Goal: Task Accomplishment & Management: Manage account settings

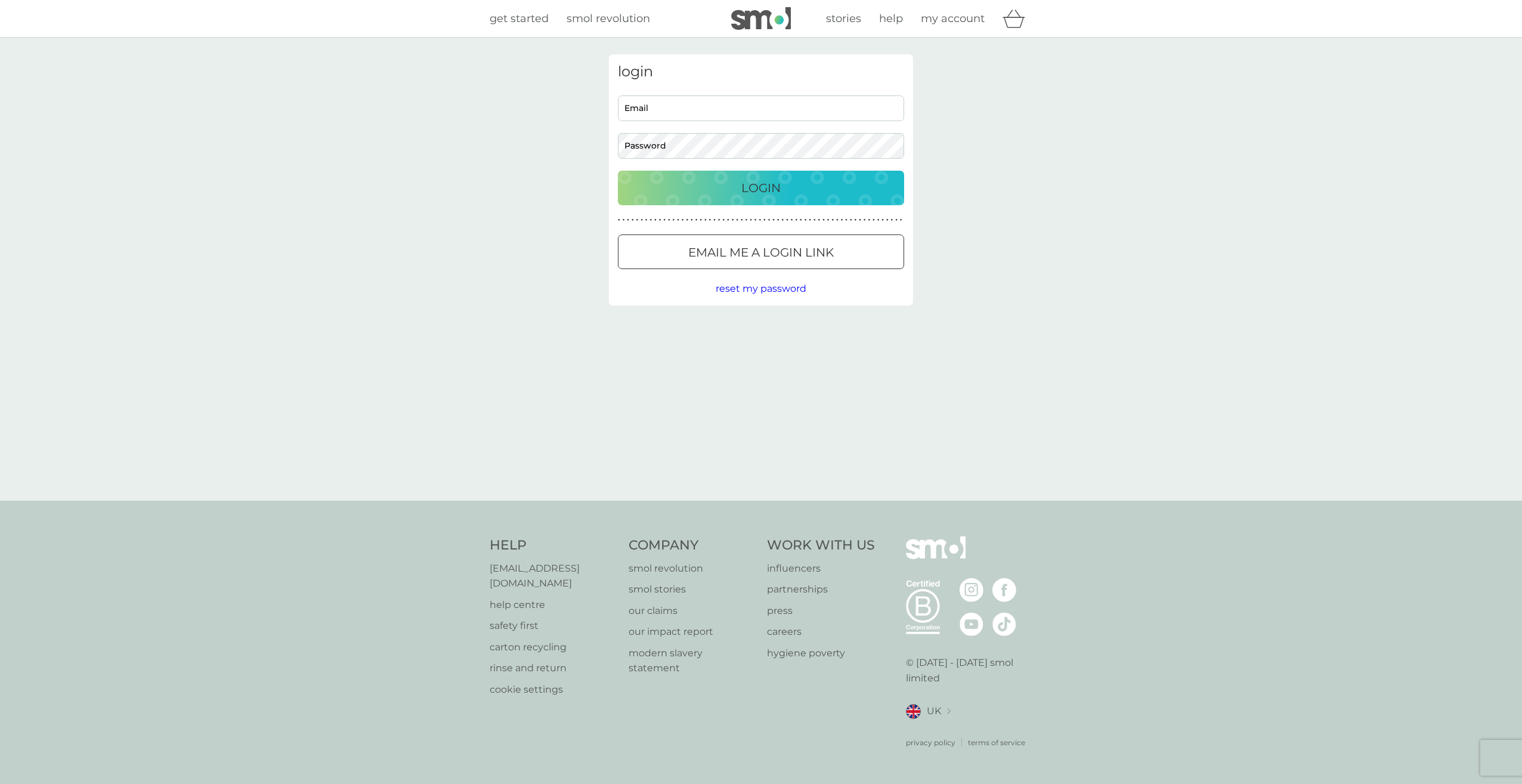
type input "[EMAIL_ADDRESS][DOMAIN_NAME]"
click at [729, 188] on div "Login" at bounding box center [761, 188] width 263 height 19
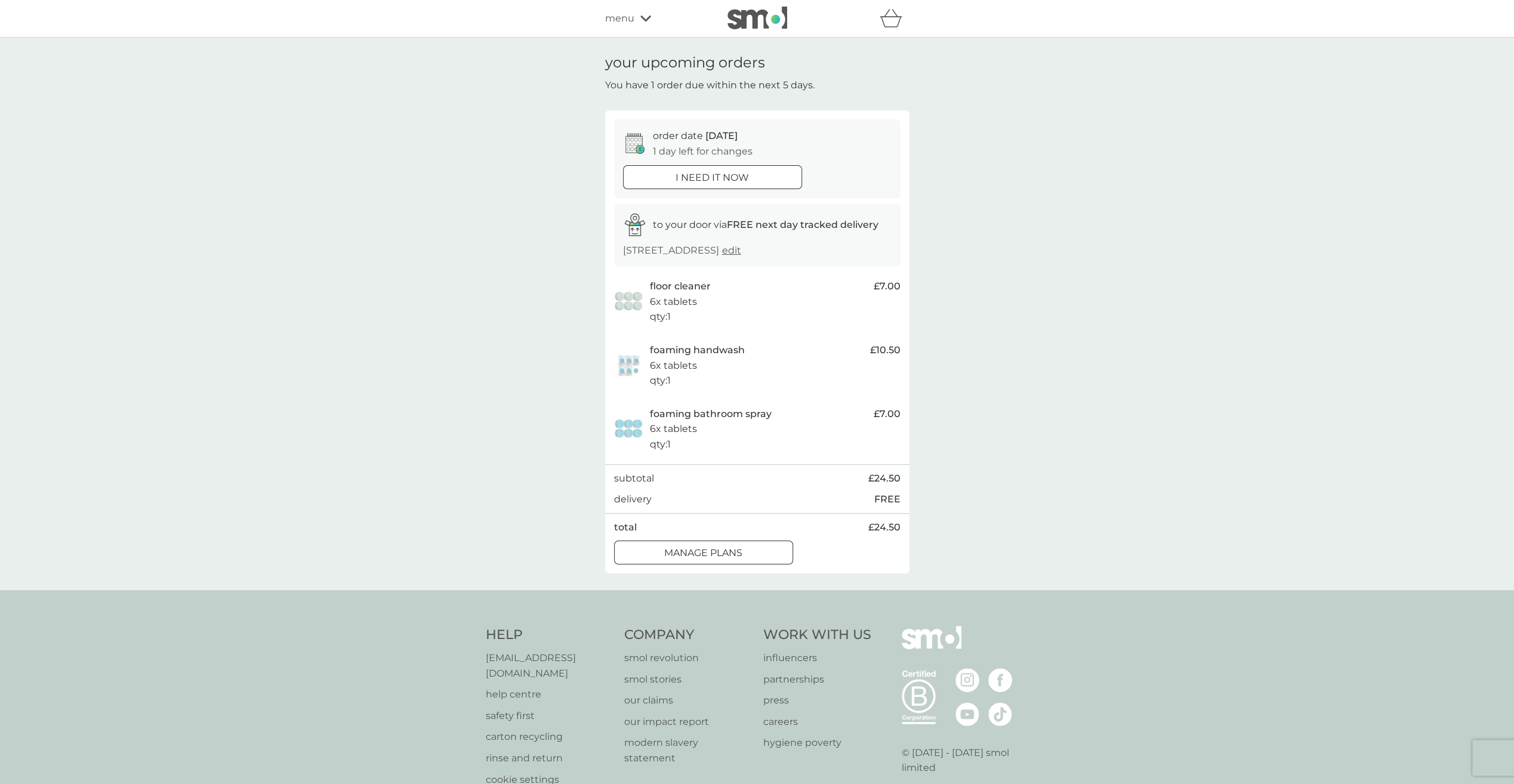
click at [735, 551] on p "manage plans" at bounding box center [703, 553] width 79 height 16
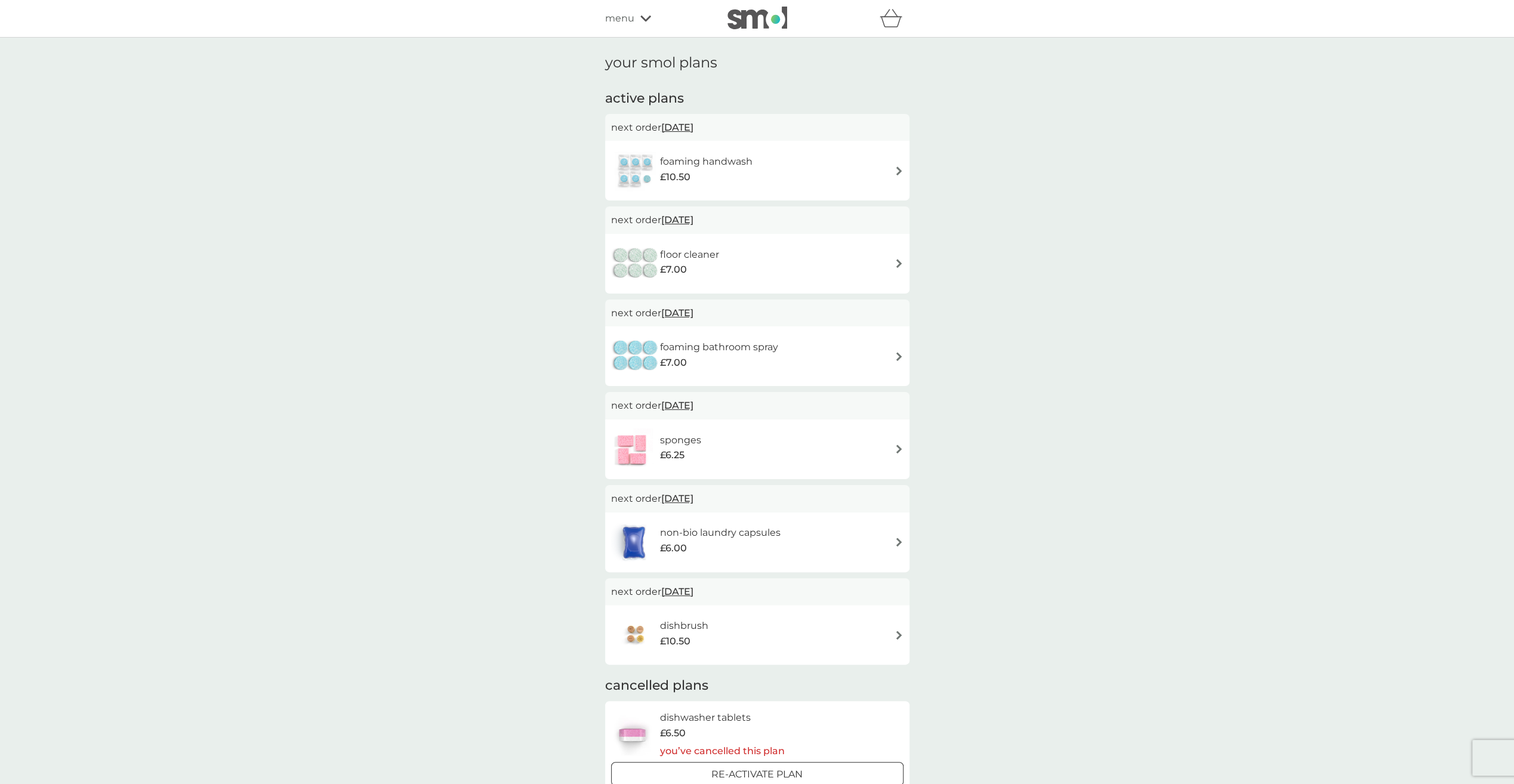
click at [842, 540] on div "non-bio laundry capsules £6.00" at bounding box center [757, 542] width 293 height 42
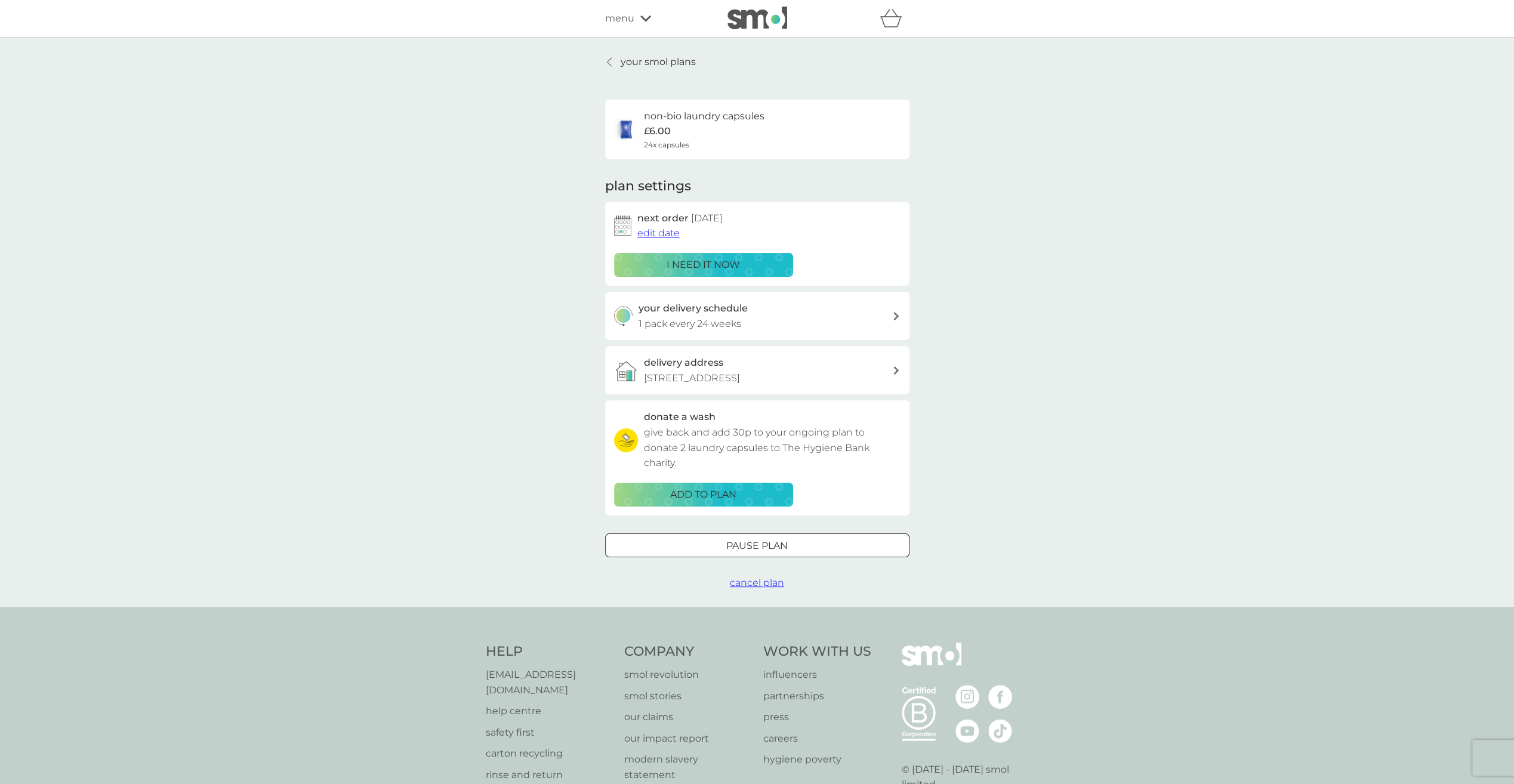
click at [661, 231] on span "edit date" at bounding box center [658, 233] width 42 height 11
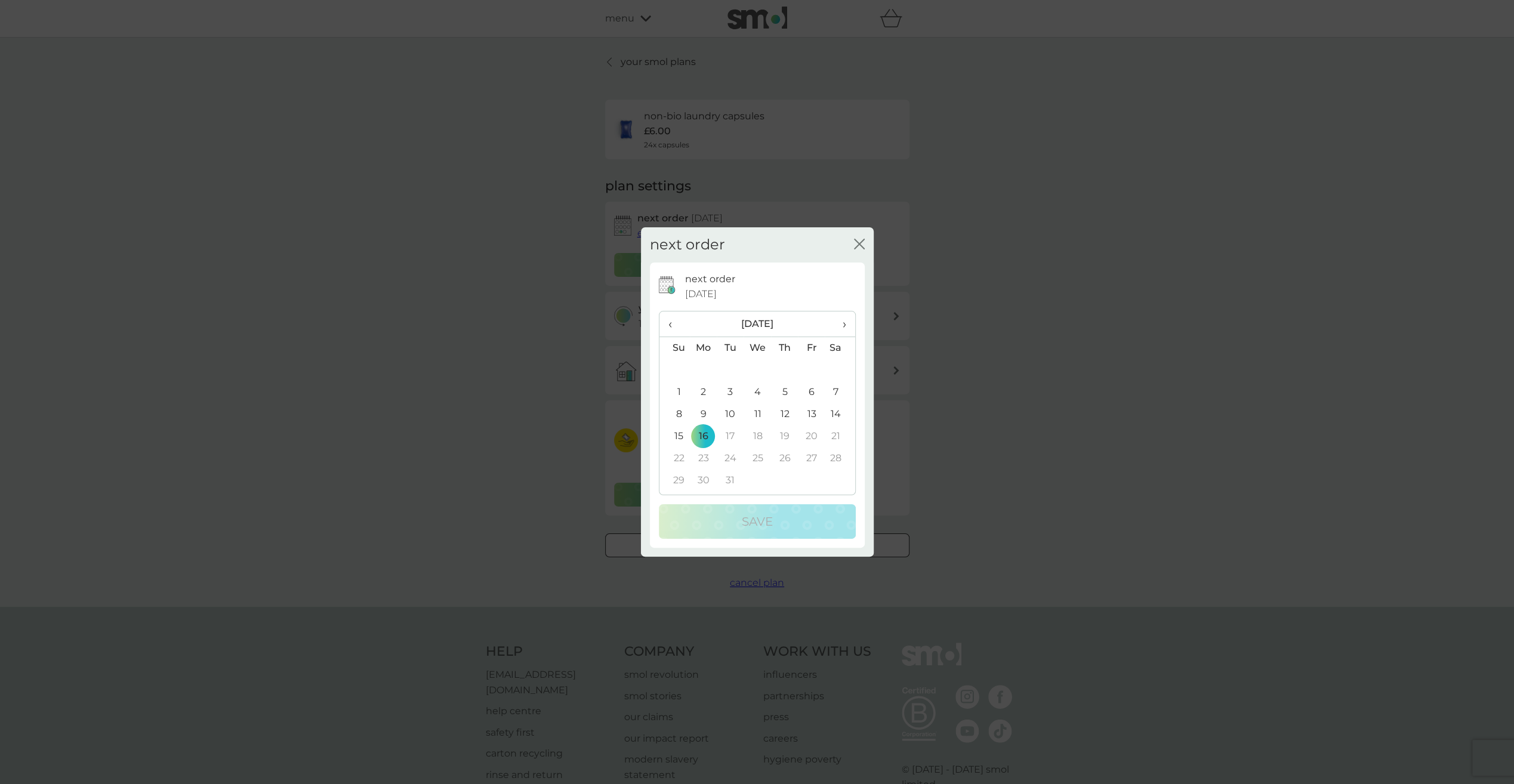
click at [862, 242] on icon "close" at bounding box center [859, 243] width 11 height 11
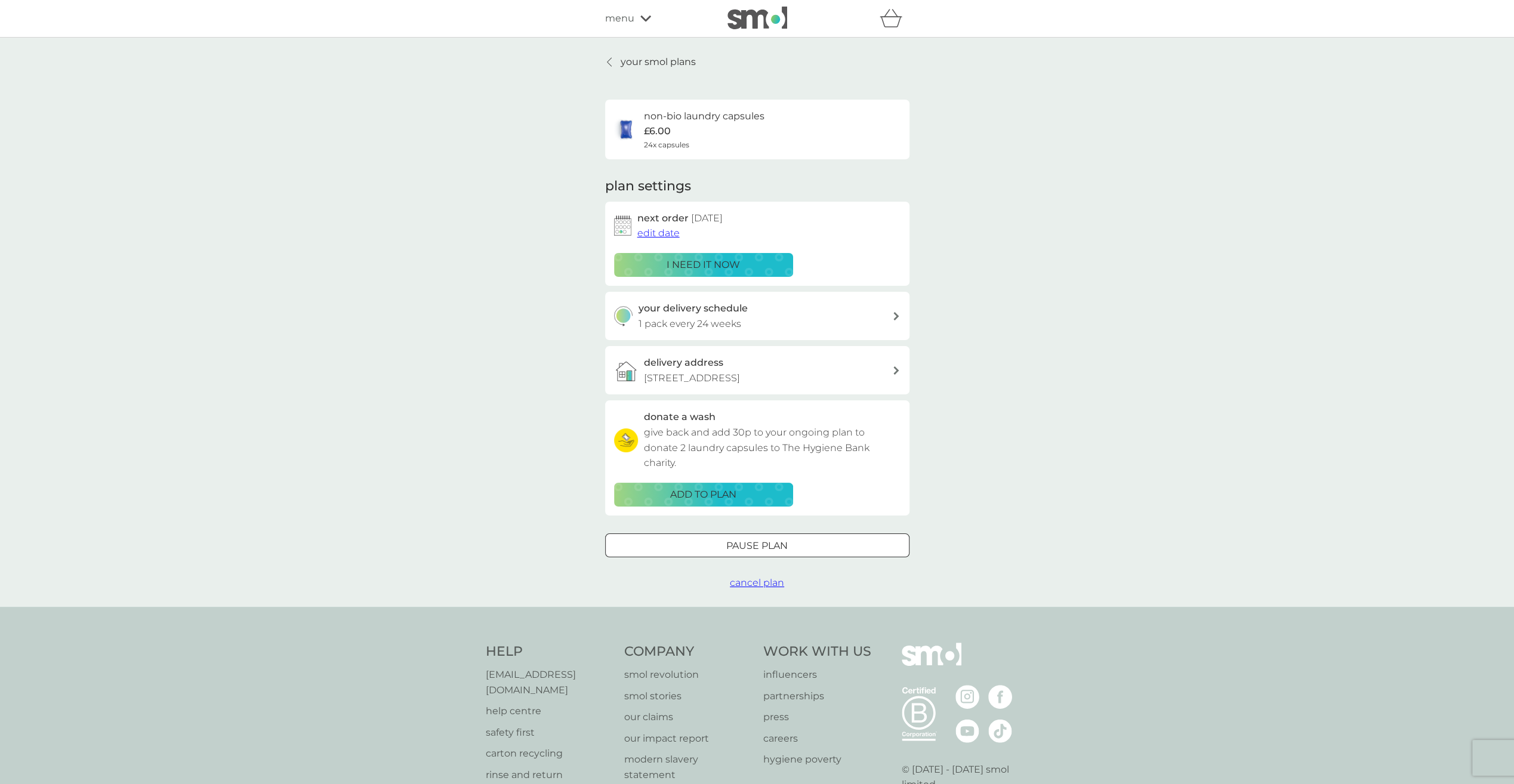
click at [677, 151] on span "24x capsules" at bounding box center [667, 145] width 46 height 11
click at [671, 129] on div "non-bio laundry capsules £6.00 24x capsules" at bounding box center [704, 129] width 121 height 42
click at [624, 69] on div "your smol plans non-bio laundry capsules £6.00 24x capsules plan settings next …" at bounding box center [757, 322] width 304 height 536
click at [624, 60] on p "your smol plans" at bounding box center [657, 62] width 75 height 16
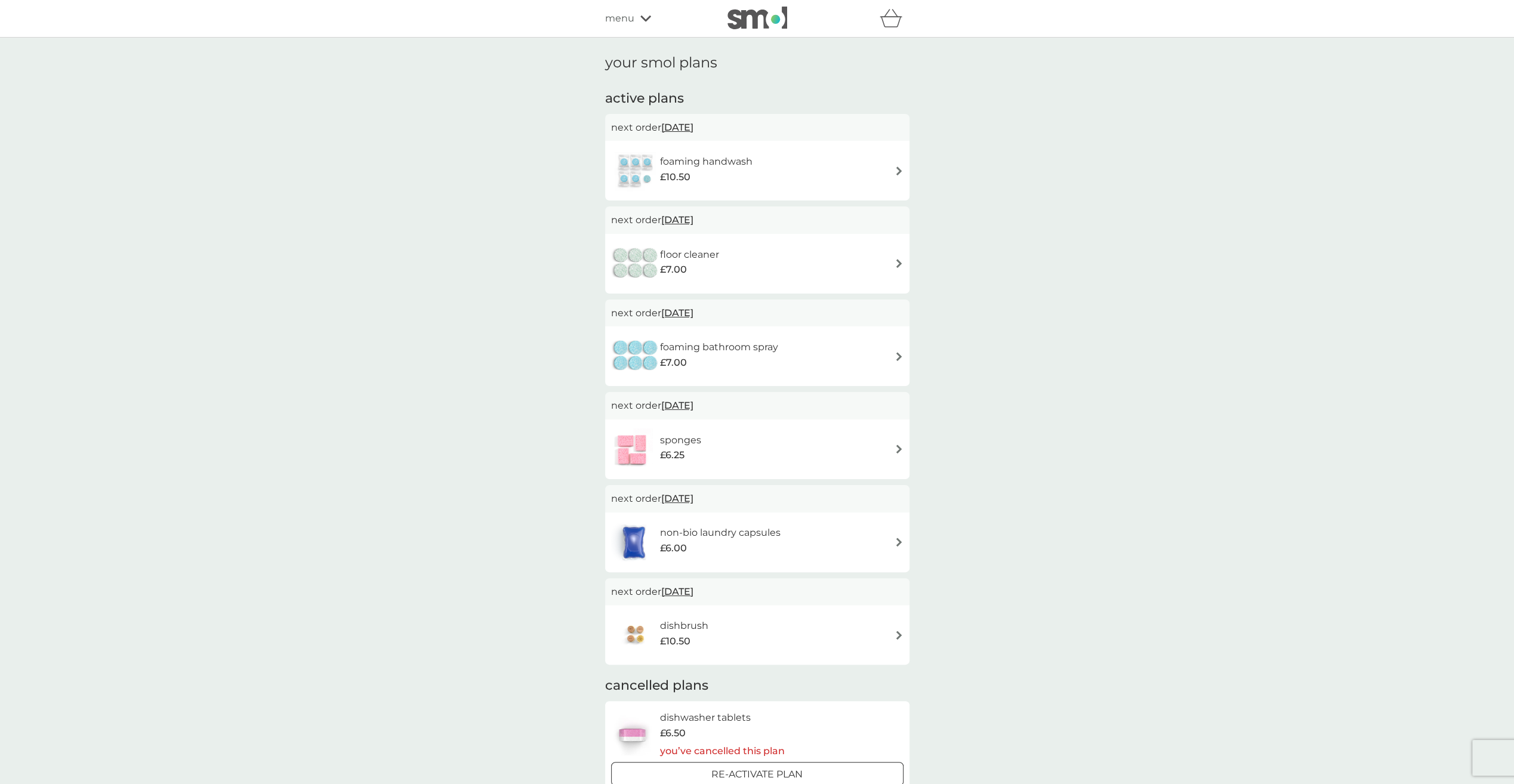
click at [693, 126] on span "10 Oct 2025" at bounding box center [677, 127] width 32 height 24
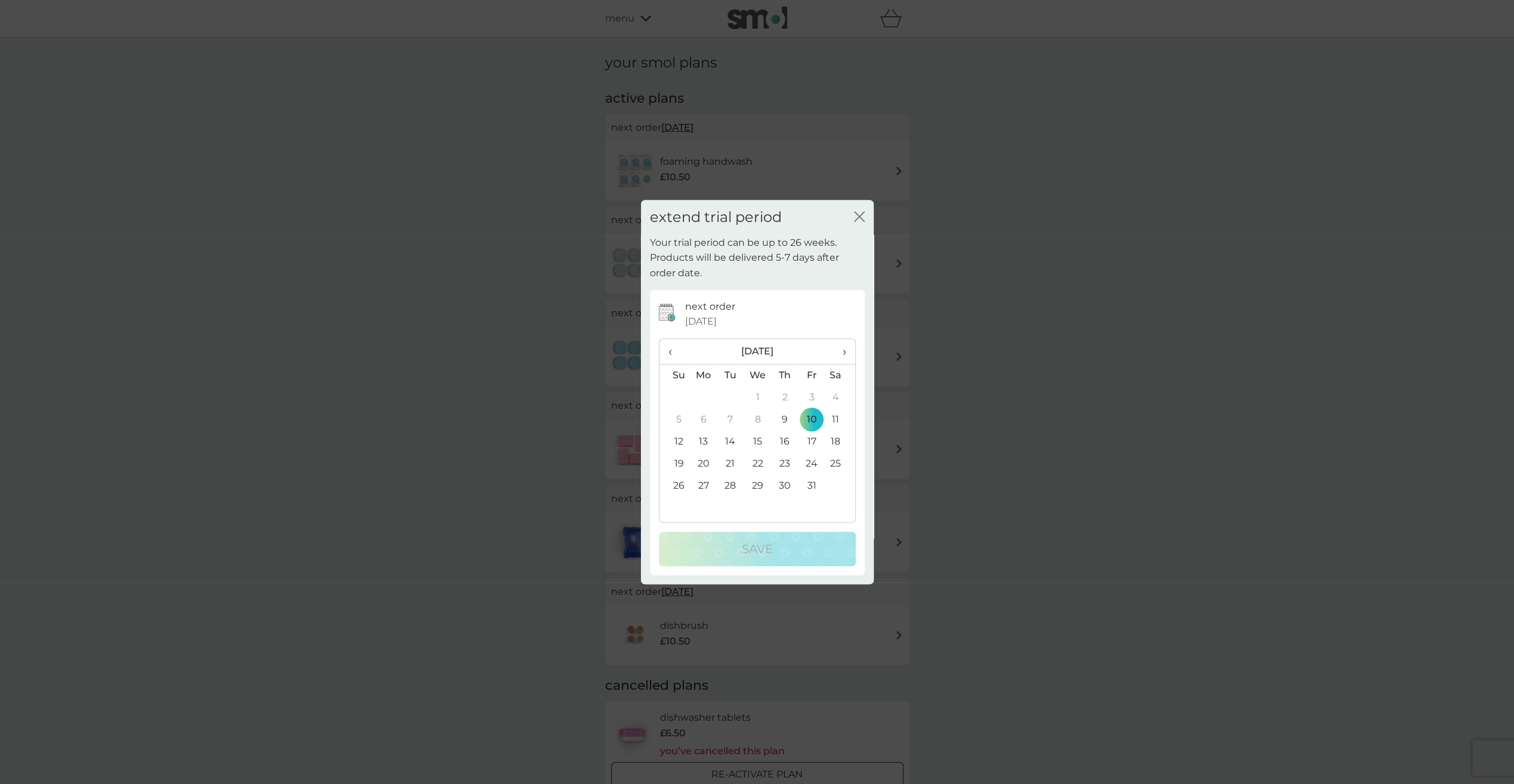
click at [840, 353] on span "›" at bounding box center [839, 351] width 12 height 25
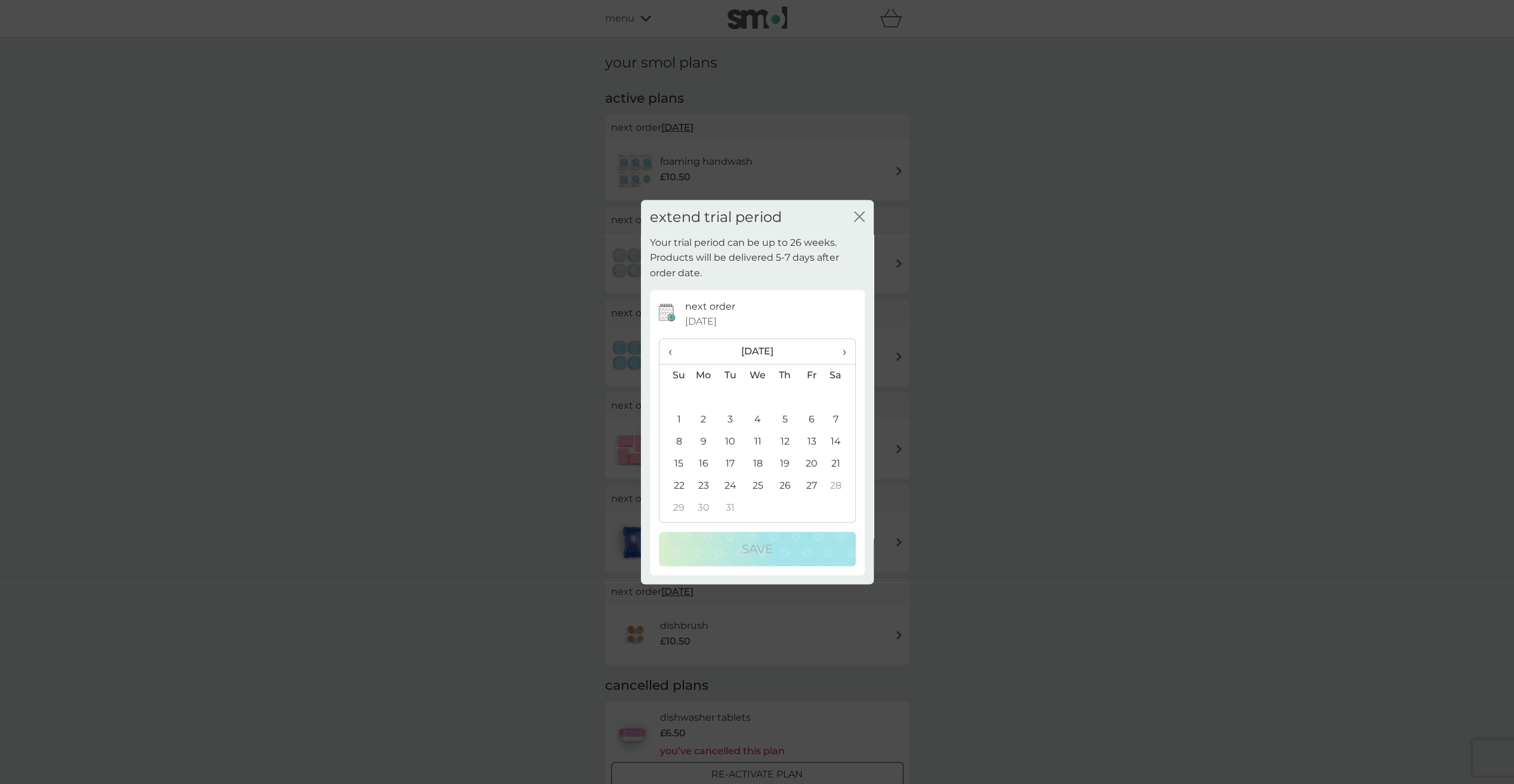
click at [679, 419] on td "1" at bounding box center [675, 419] width 31 height 22
click at [702, 418] on td "2" at bounding box center [703, 419] width 27 height 22
click at [771, 540] on p "Save" at bounding box center [757, 549] width 31 height 19
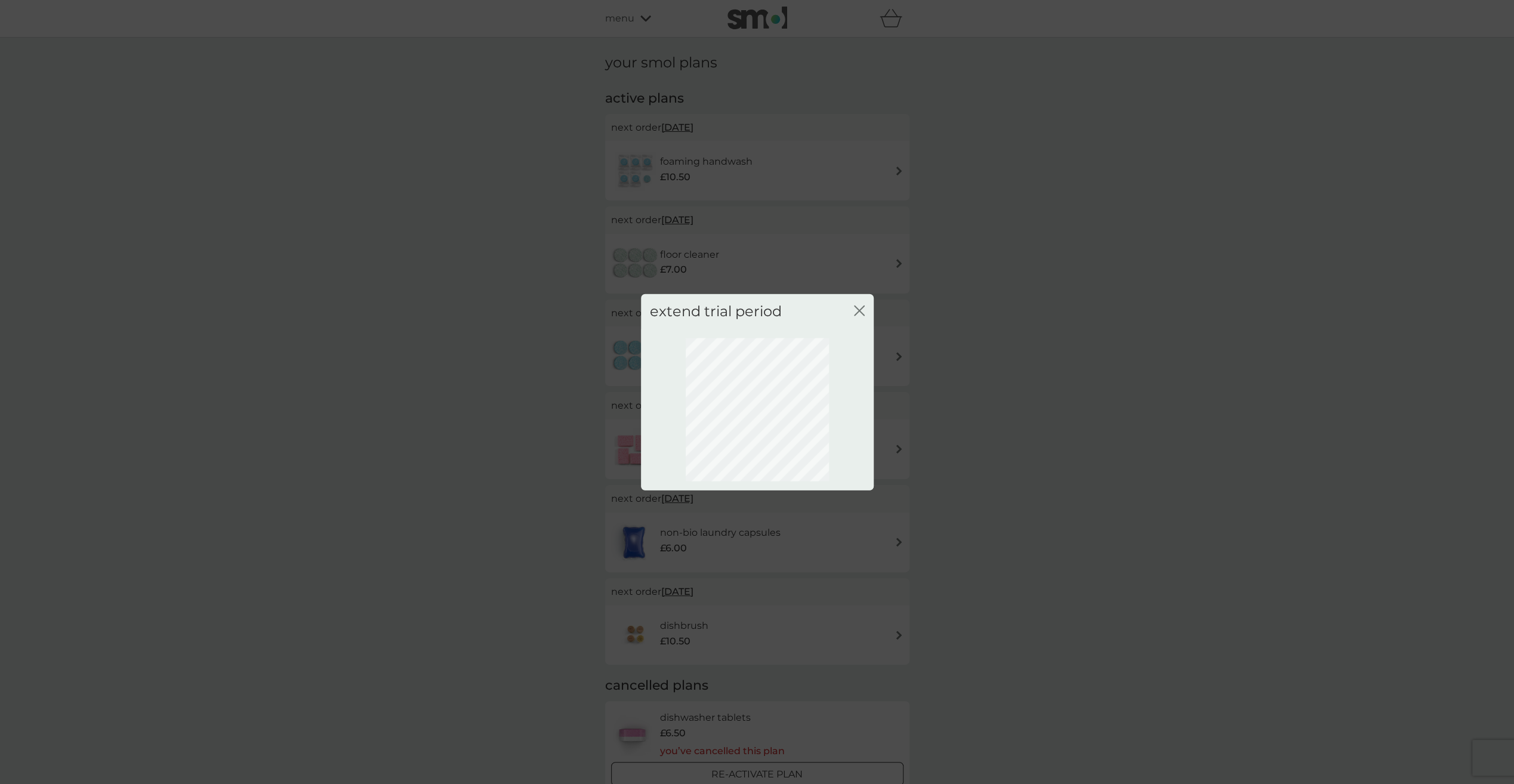
click at [862, 314] on icon "close" at bounding box center [862, 310] width 5 height 9
click at [854, 311] on icon "close" at bounding box center [859, 310] width 11 height 11
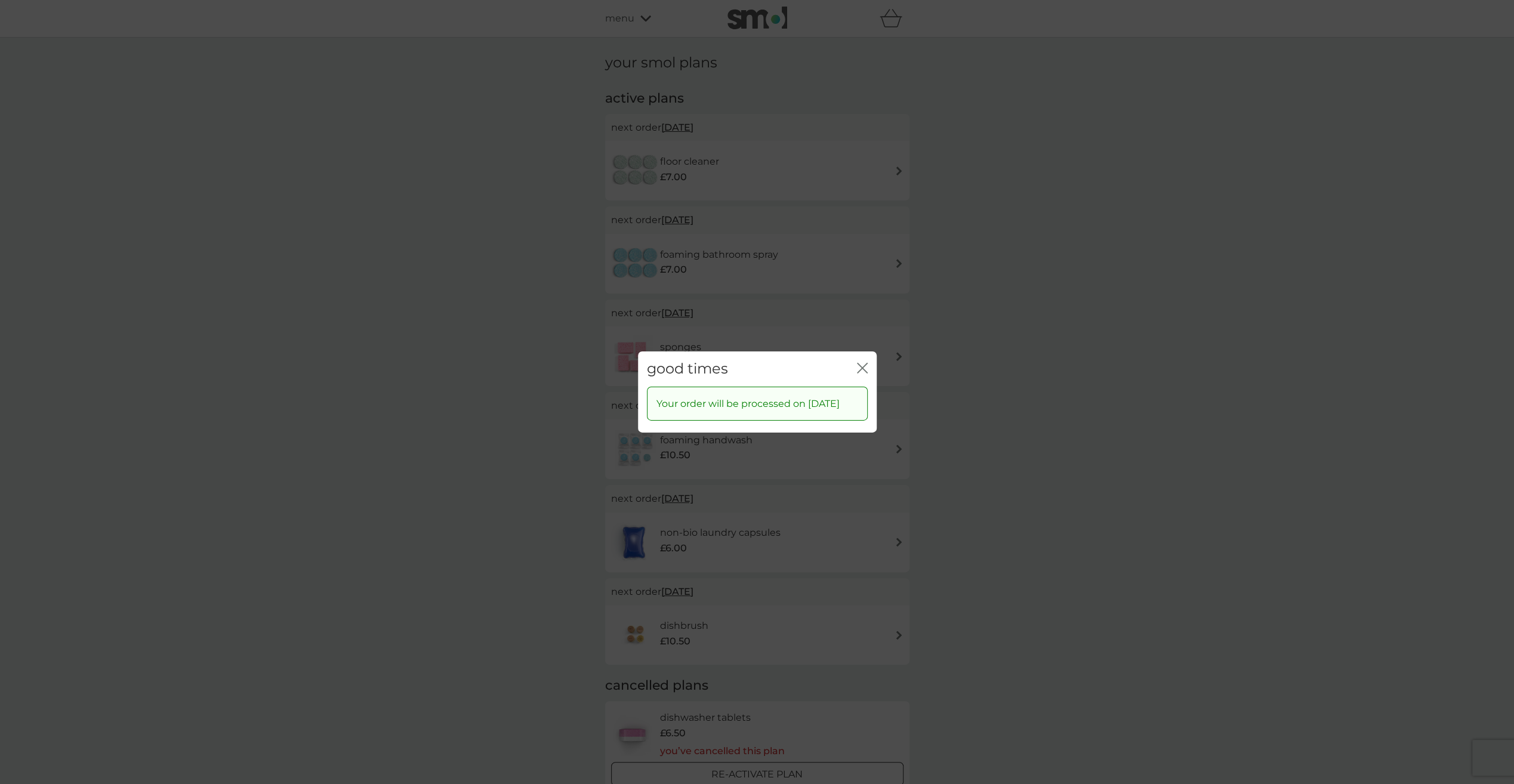
click at [865, 363] on icon "close" at bounding box center [864, 367] width 5 height 9
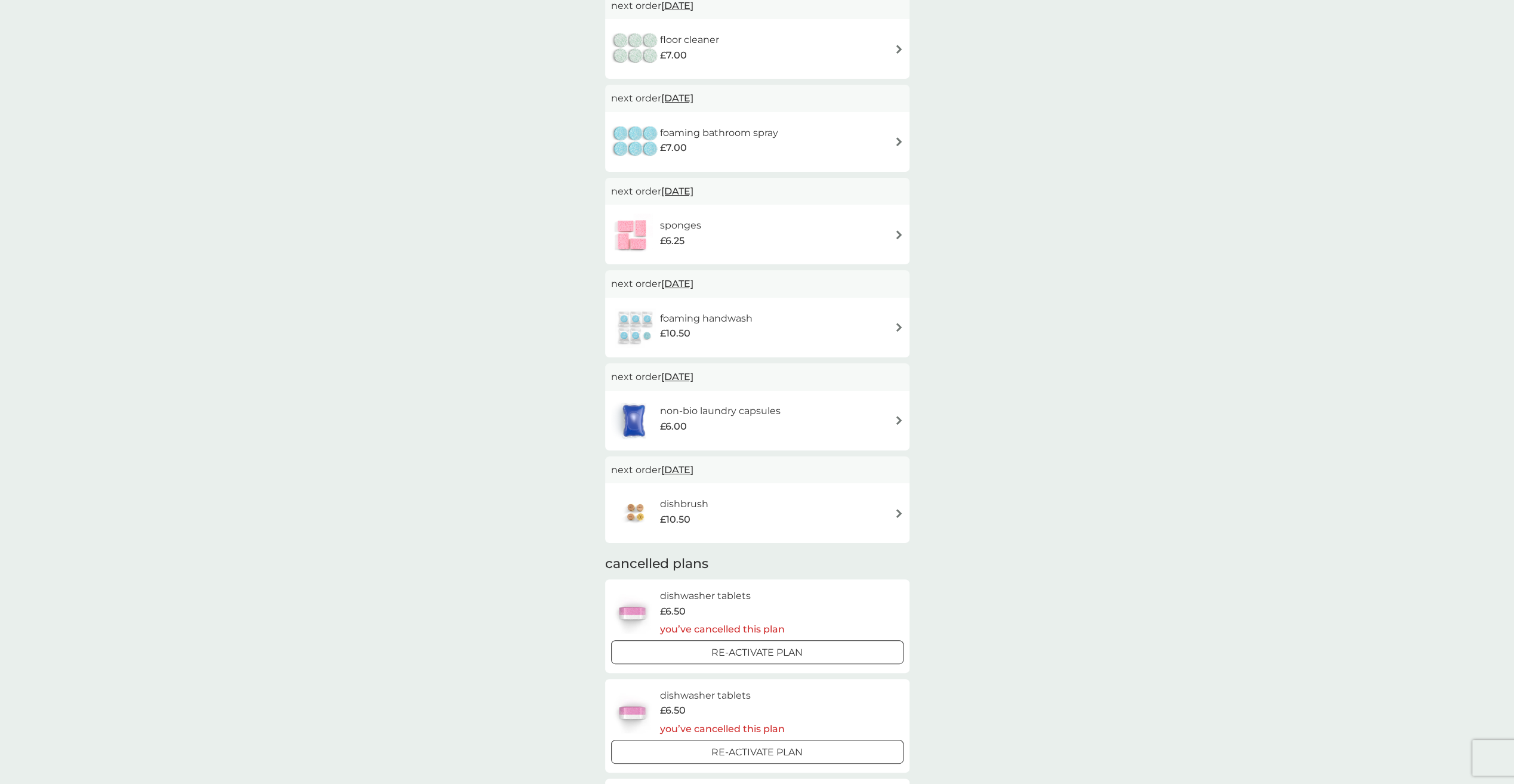
scroll to position [96, 0]
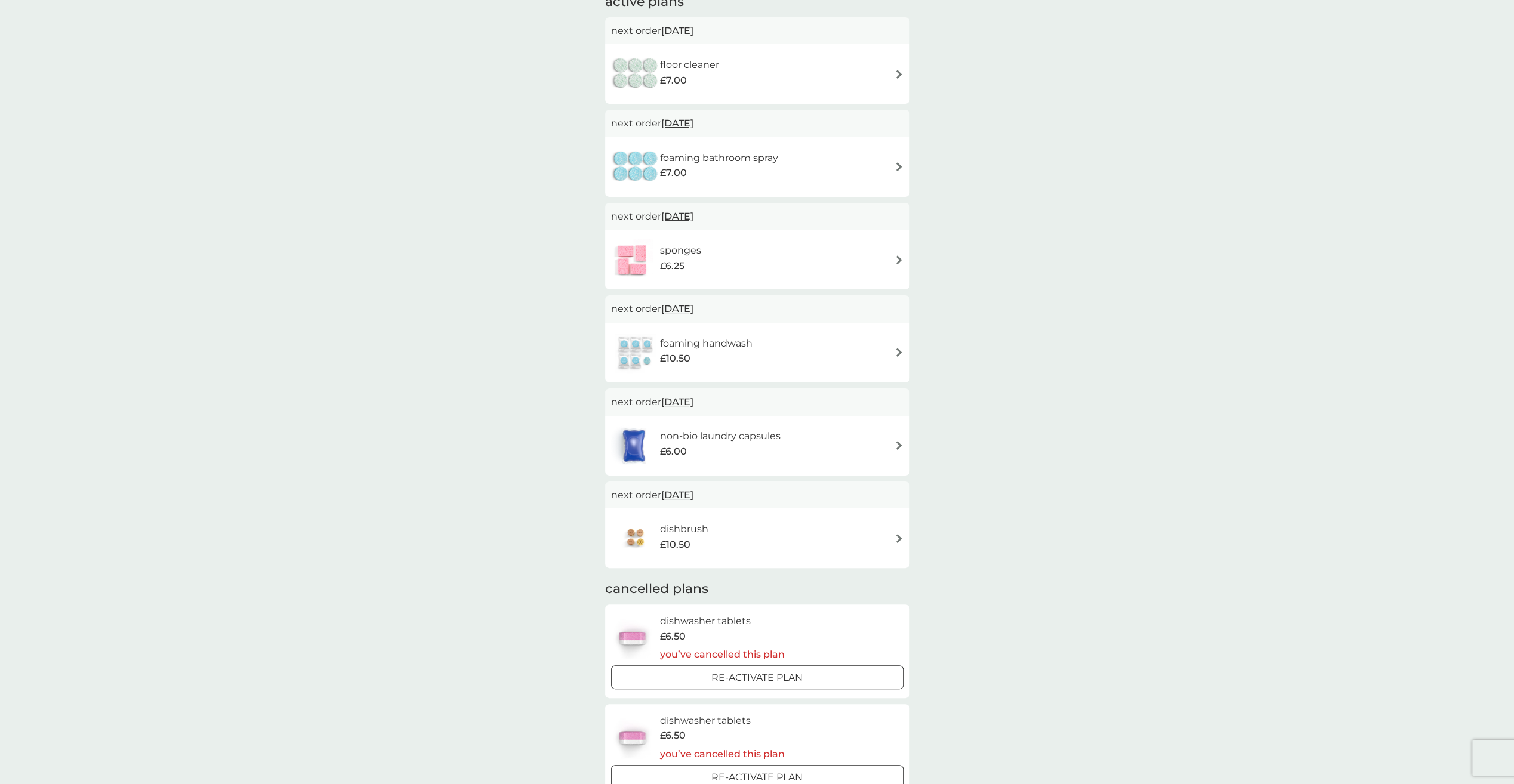
click at [896, 447] on img at bounding box center [899, 445] width 9 height 9
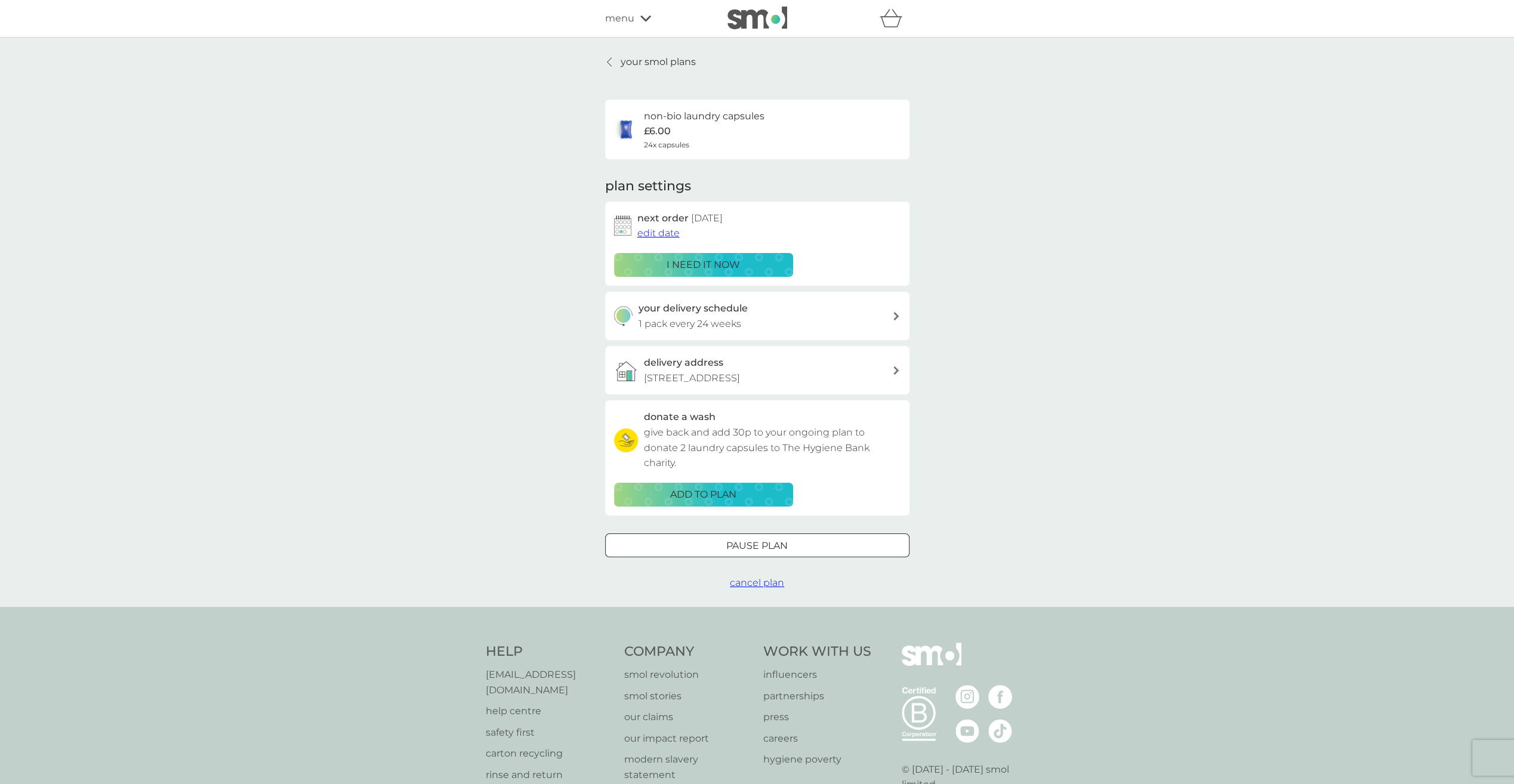
click at [762, 580] on span "cancel plan" at bounding box center [757, 582] width 54 height 11
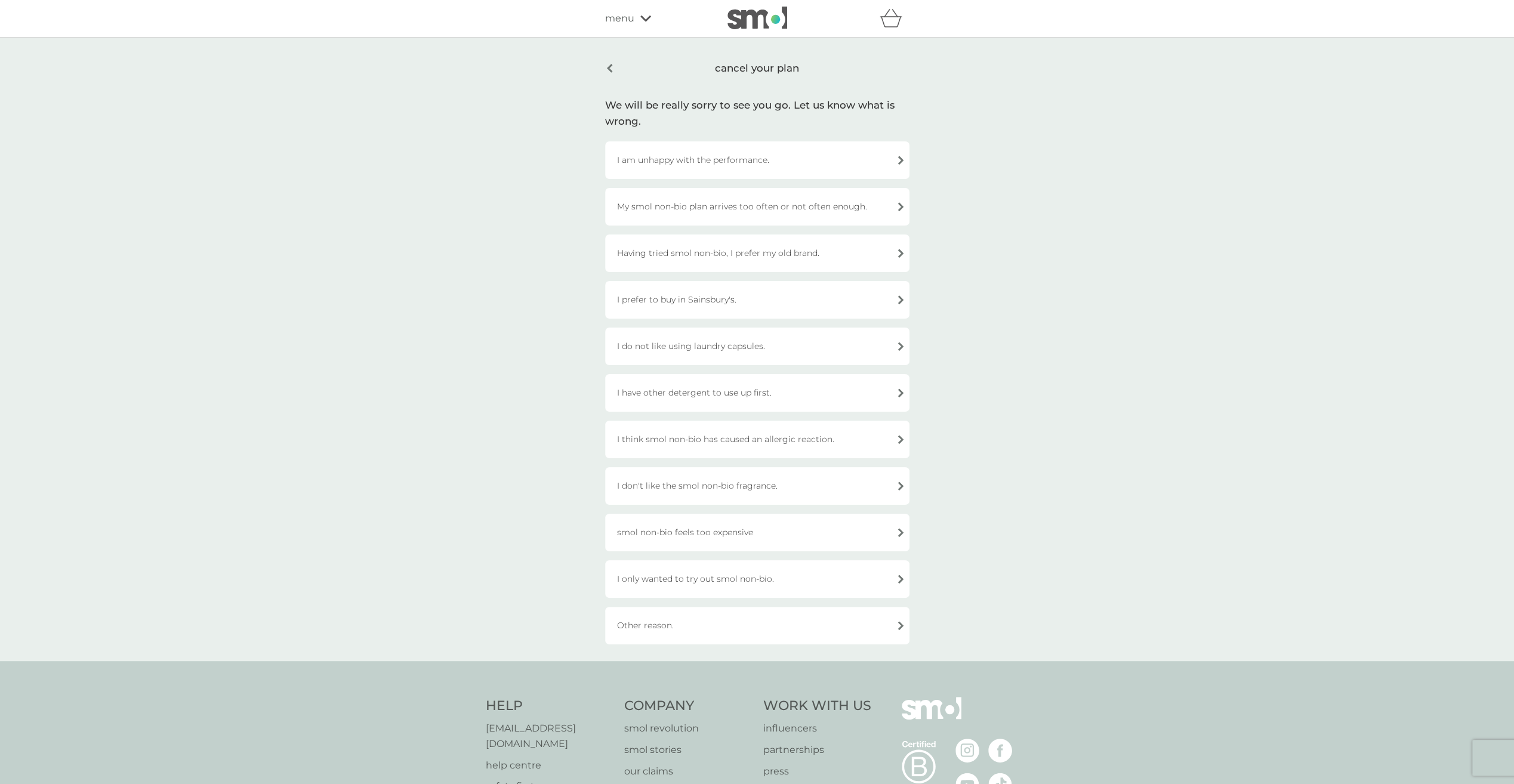
scroll to position [60, 0]
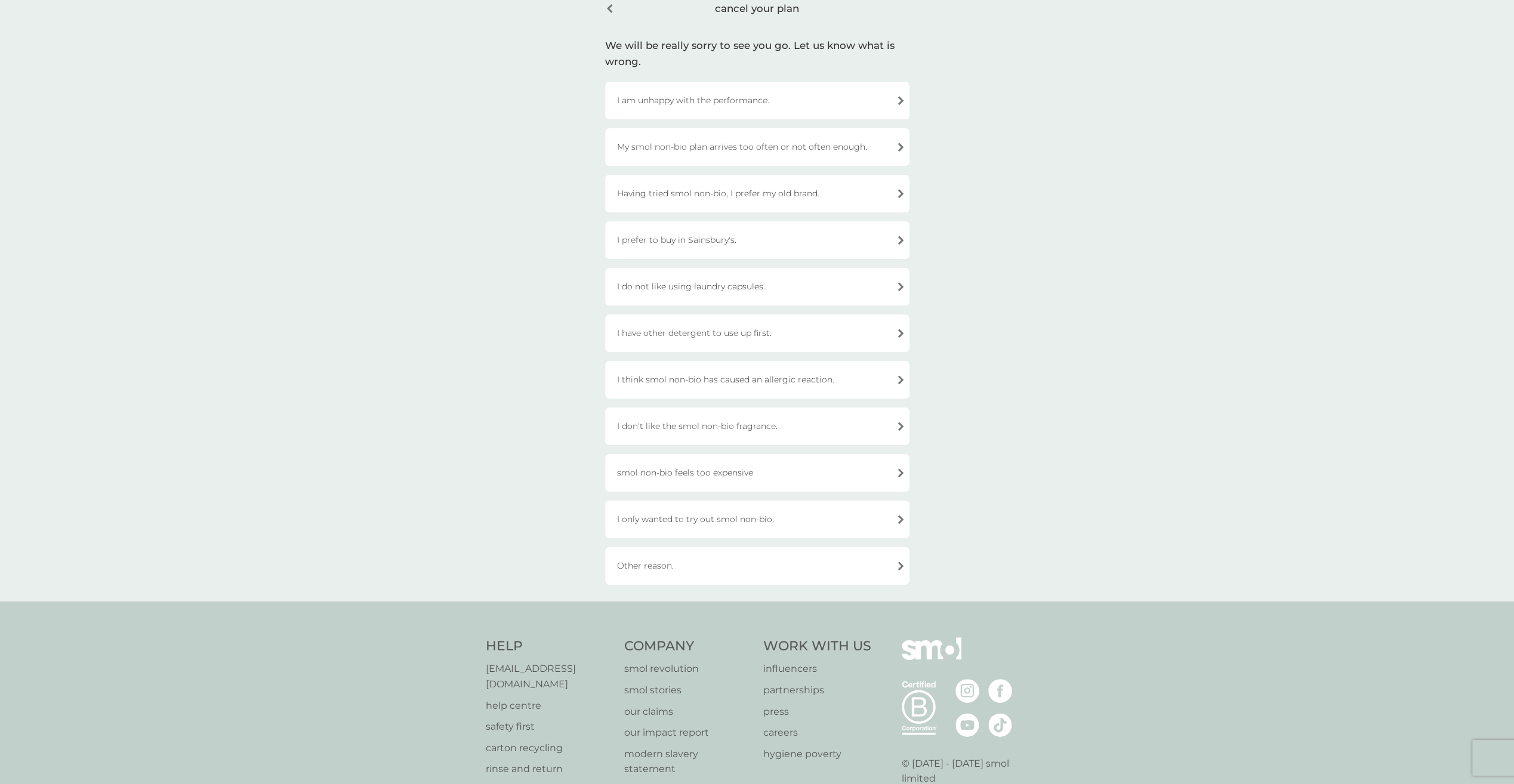
click at [674, 569] on div "Other reason." at bounding box center [757, 566] width 304 height 38
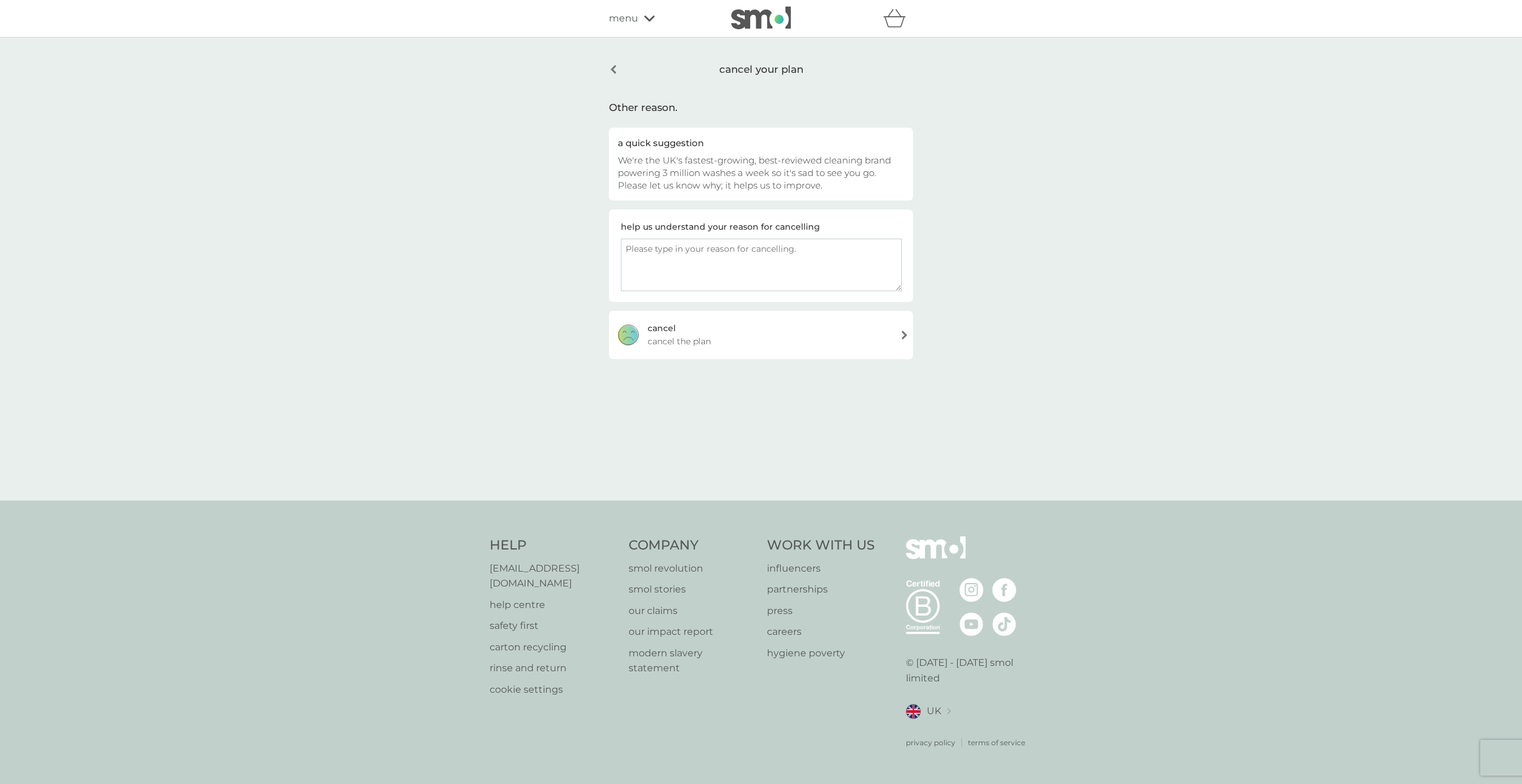
click at [799, 347] on div "cancel cancel the plan" at bounding box center [761, 335] width 304 height 48
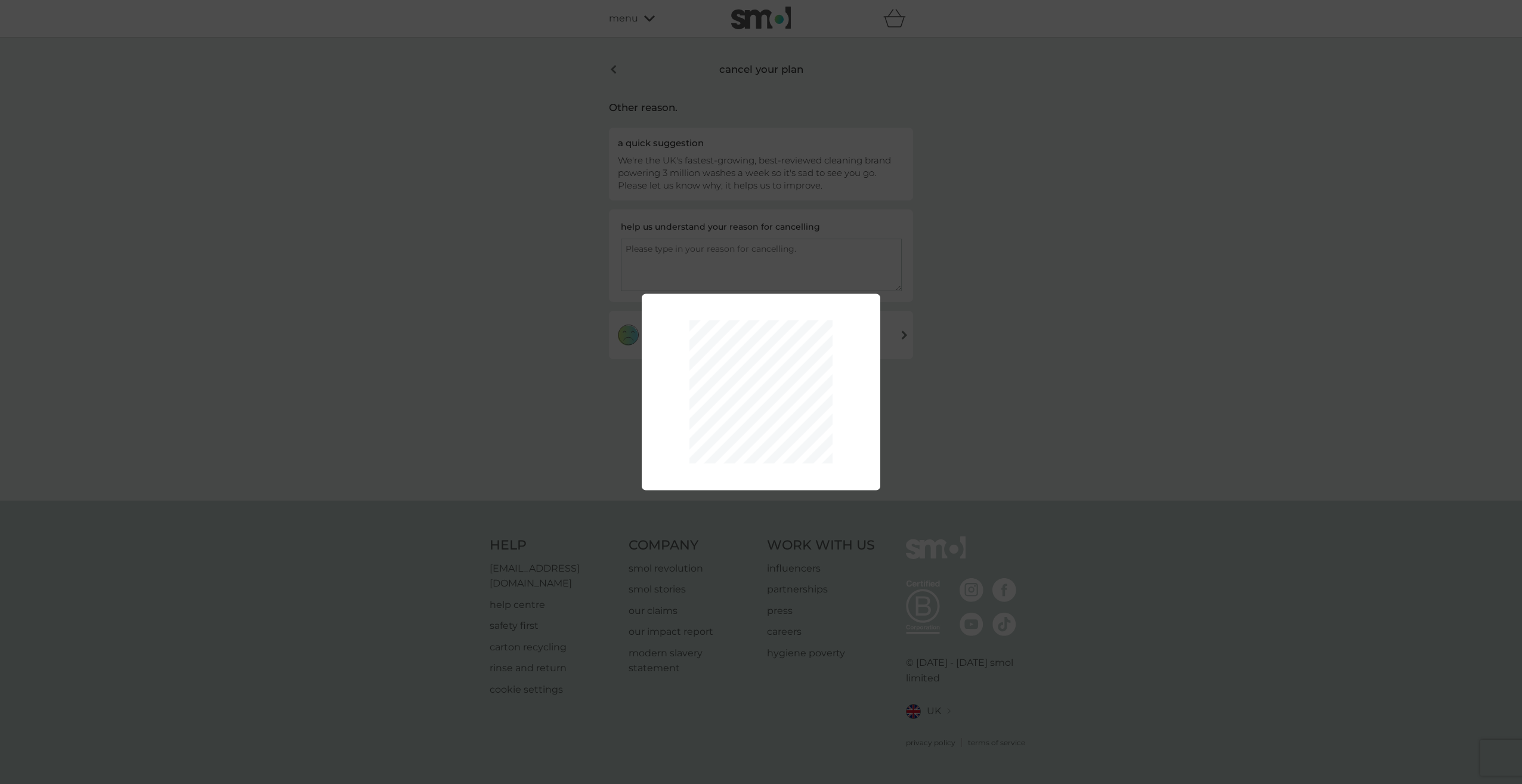
click at [790, 316] on div at bounding box center [761, 392] width 238 height 161
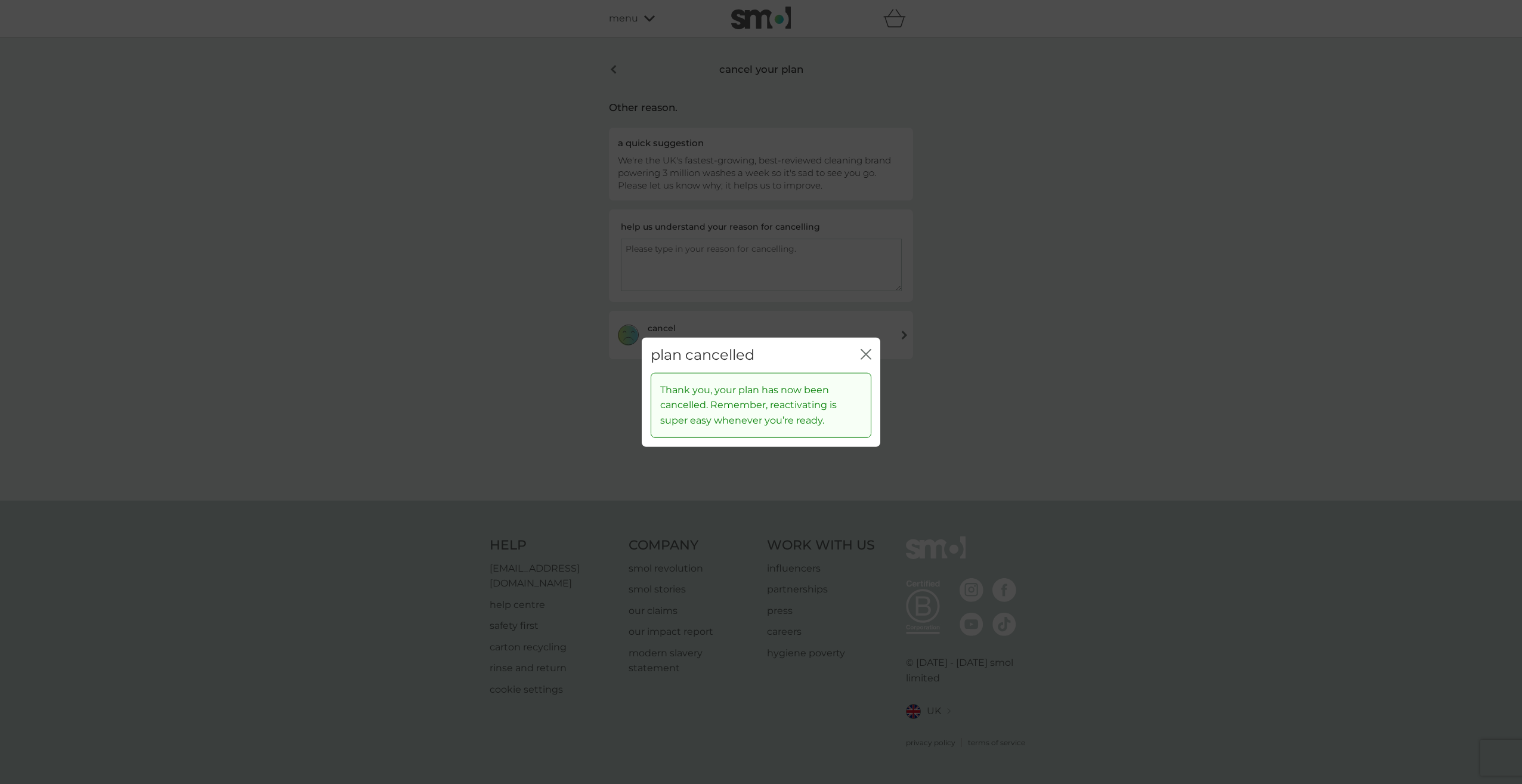
click at [867, 355] on icon "close" at bounding box center [868, 354] width 5 height 9
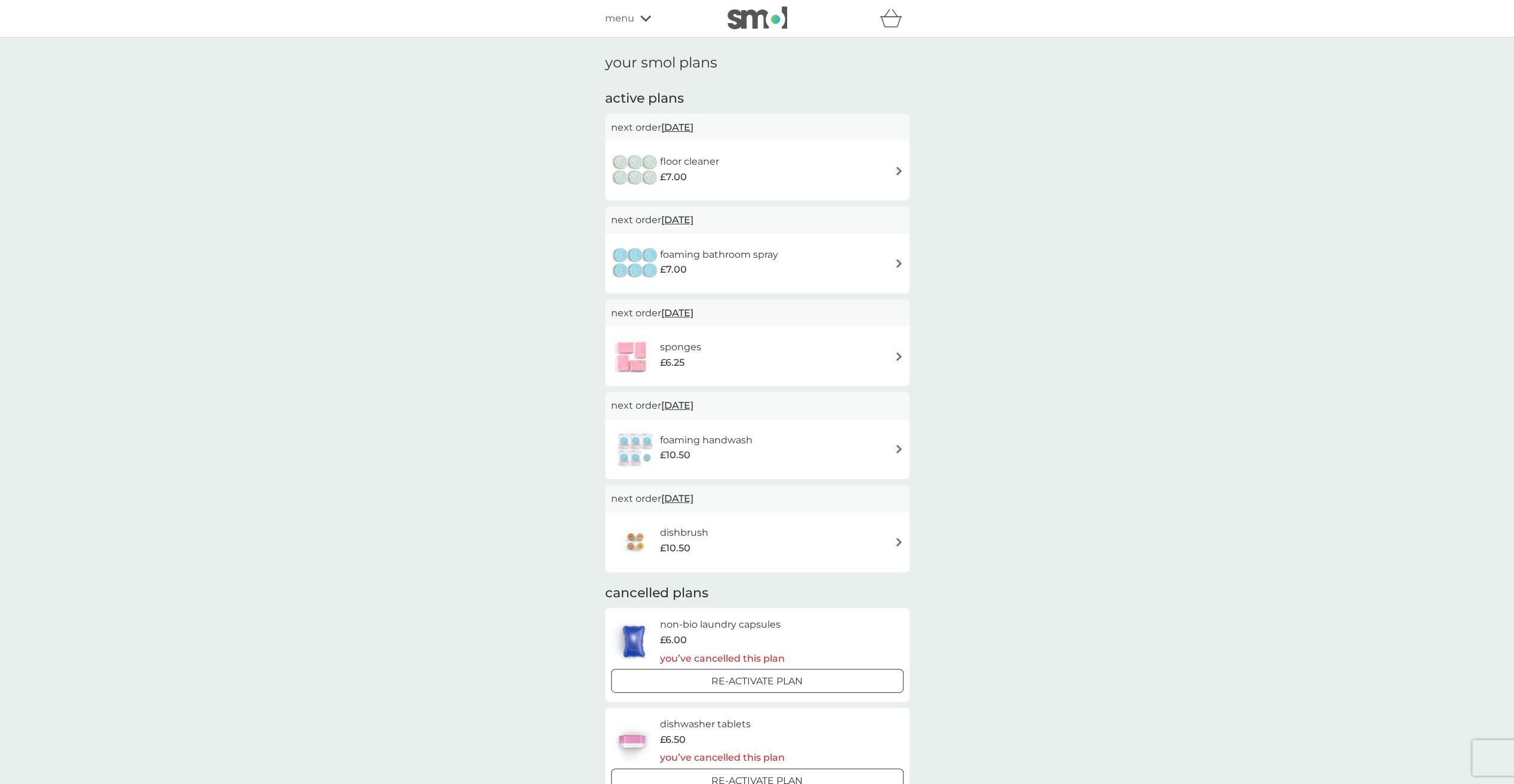
click at [693, 129] on span "10 Oct 2025" at bounding box center [677, 127] width 32 height 24
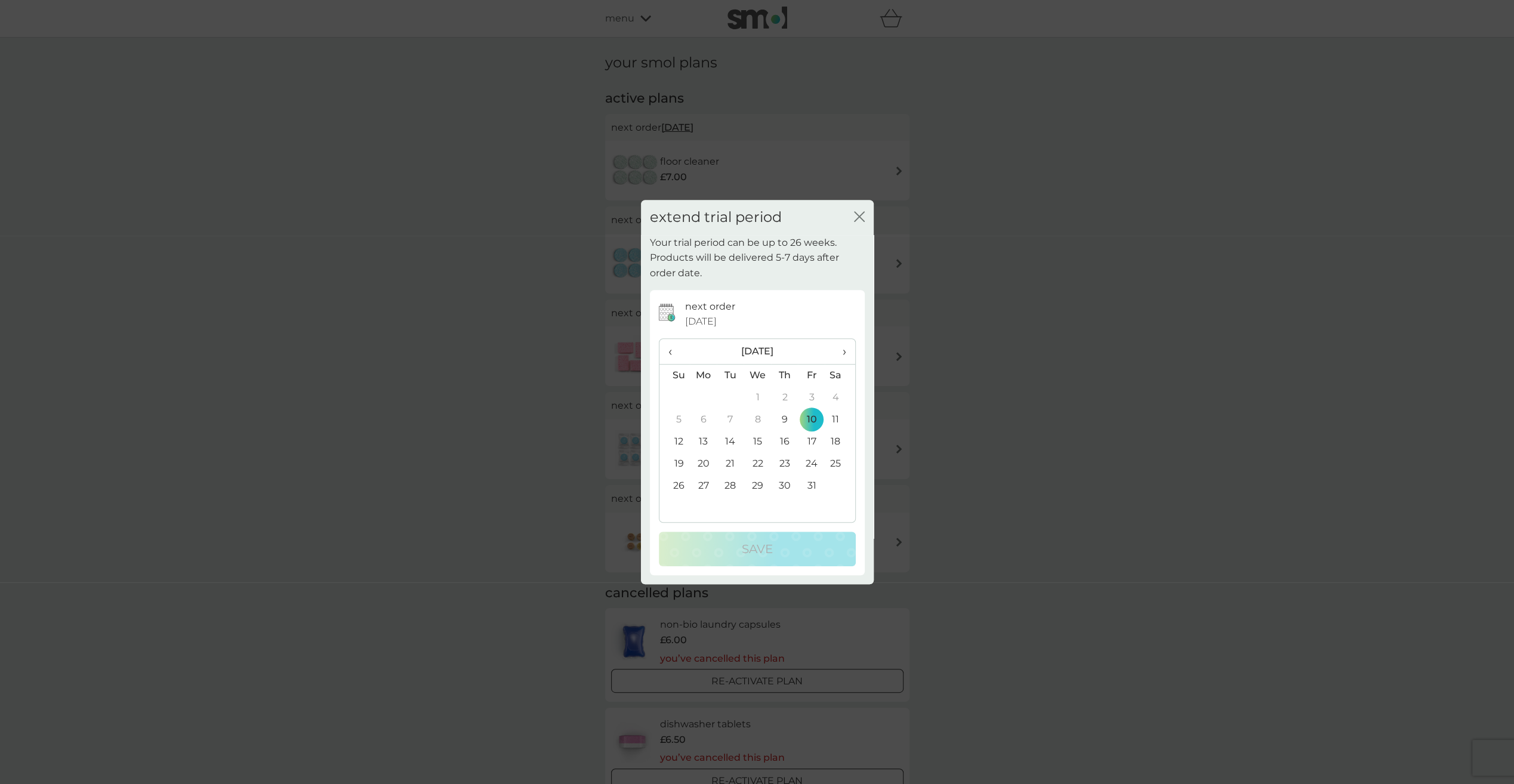
click at [838, 351] on span "›" at bounding box center [839, 351] width 12 height 25
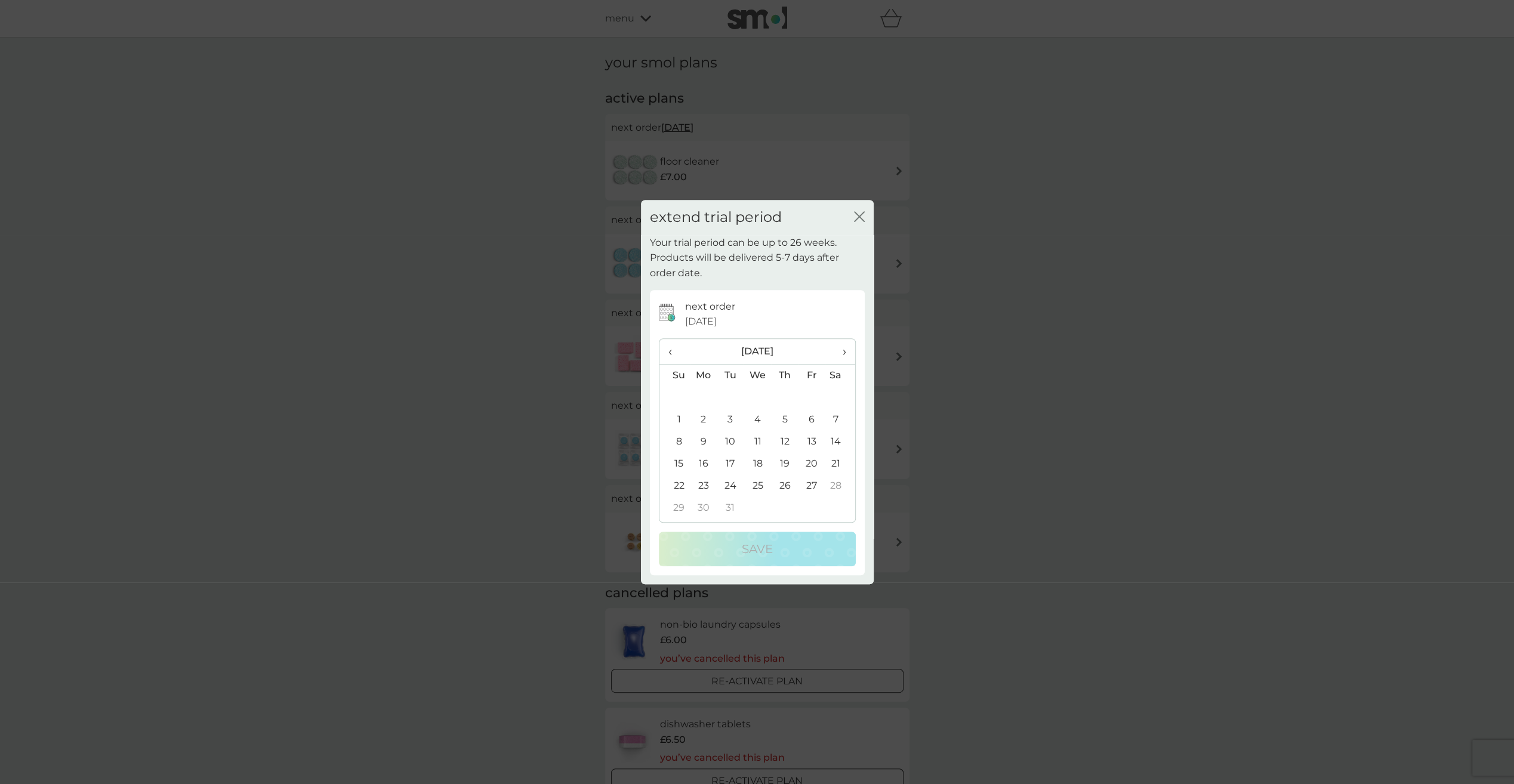
click at [702, 420] on td "2" at bounding box center [703, 419] width 27 height 22
click at [732, 538] on button "Save" at bounding box center [757, 549] width 197 height 34
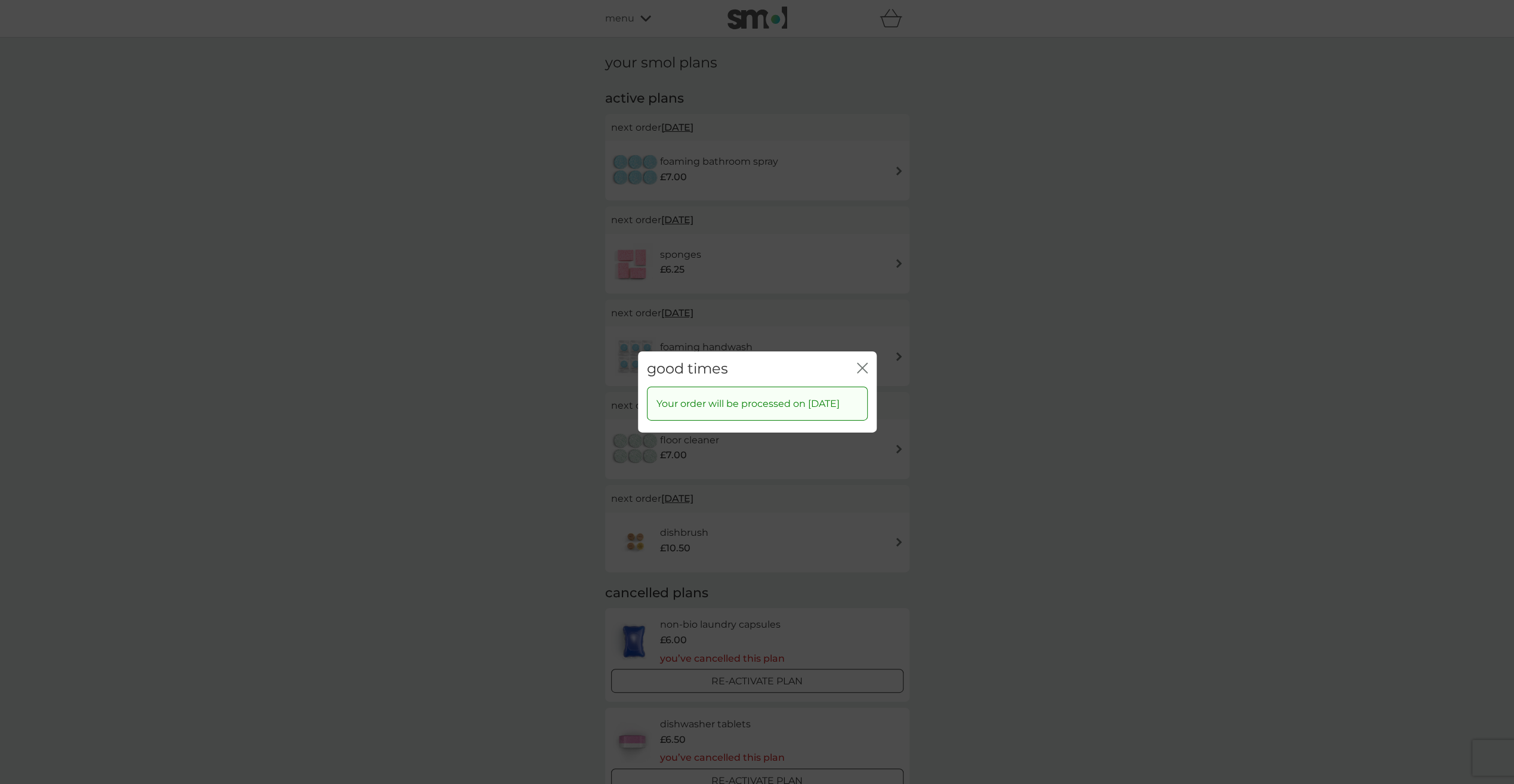
click at [868, 359] on div "good times close" at bounding box center [757, 368] width 238 height 35
click at [860, 362] on icon "close" at bounding box center [862, 367] width 11 height 11
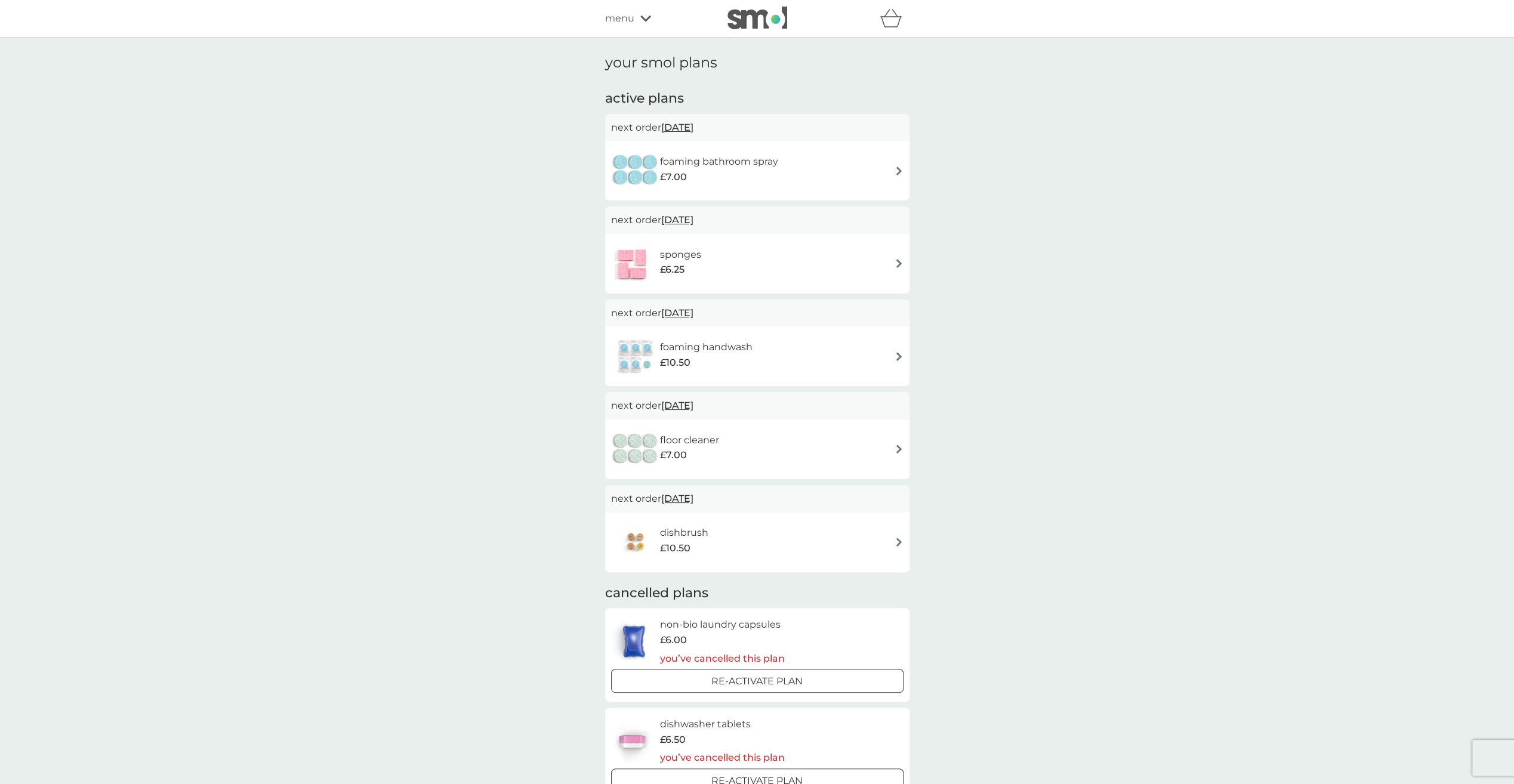
click at [689, 128] on span "10 Oct 2025" at bounding box center [677, 127] width 32 height 24
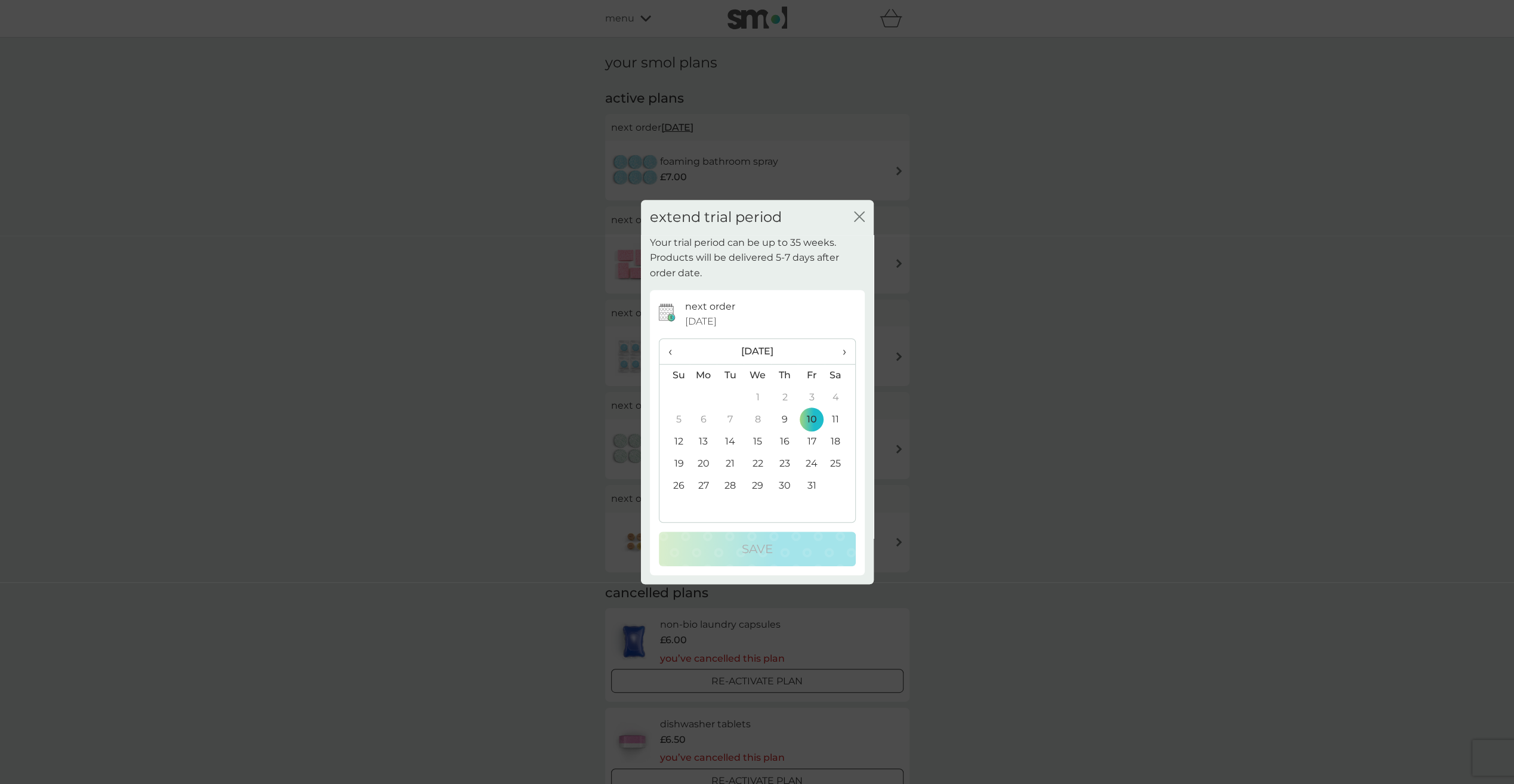
click at [793, 353] on th "October 2025" at bounding box center [757, 352] width 136 height 26
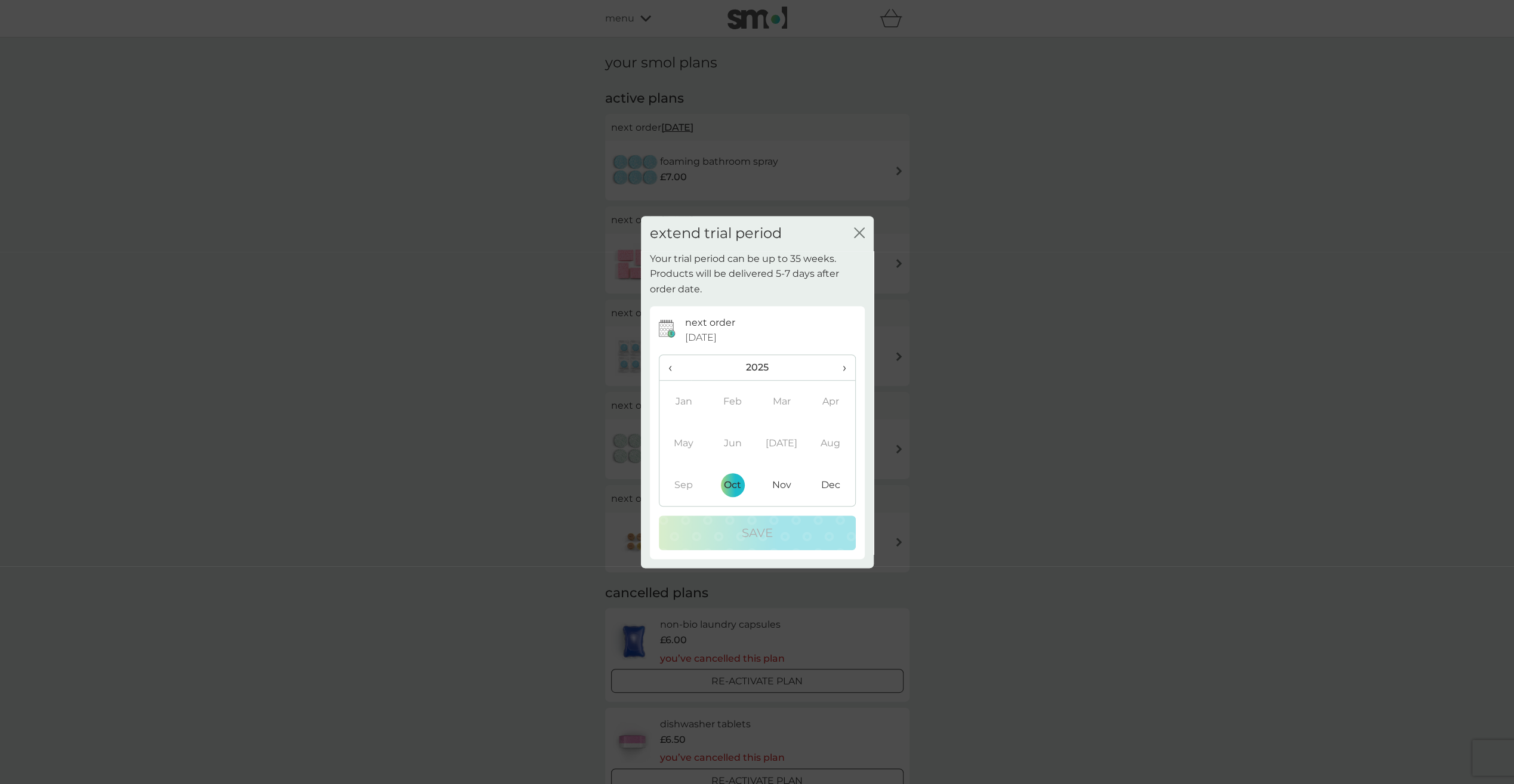
click at [836, 365] on span "›" at bounding box center [838, 367] width 14 height 25
click at [782, 402] on td "Mar" at bounding box center [782, 401] width 49 height 42
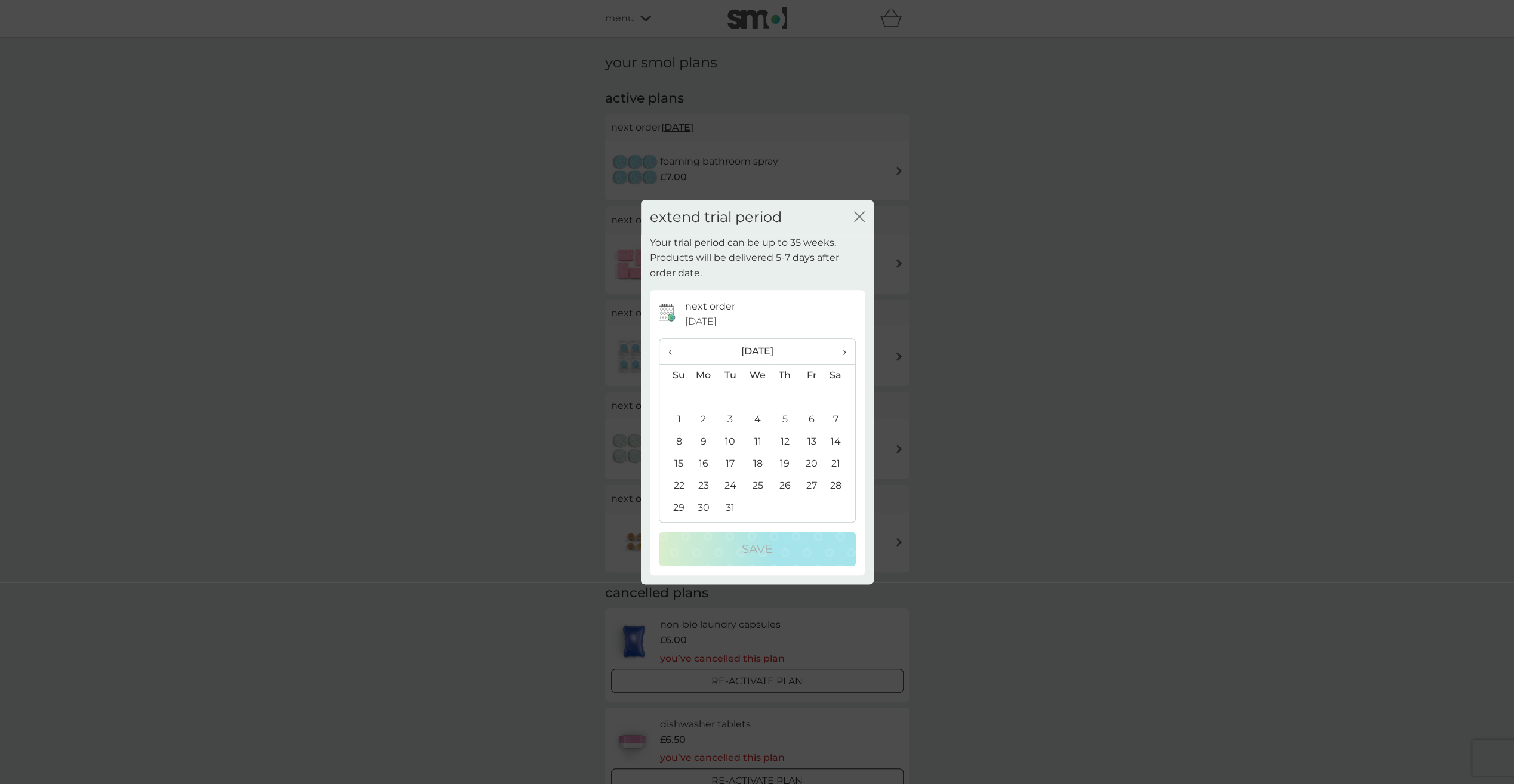
click at [700, 418] on td "2" at bounding box center [703, 419] width 27 height 22
click at [730, 546] on div "Save" at bounding box center [757, 549] width 173 height 19
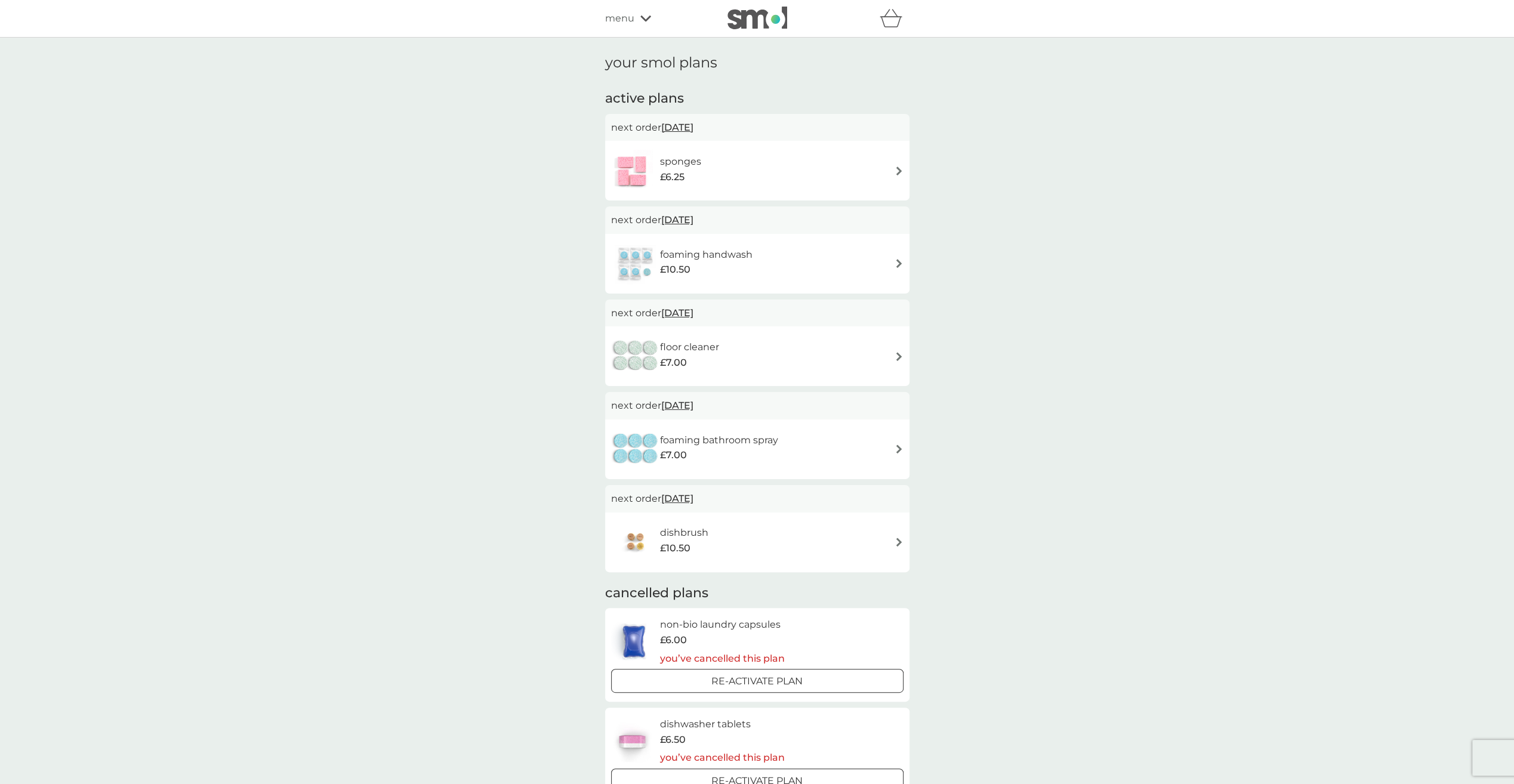
click at [690, 121] on span "28 Nov 2025" at bounding box center [677, 127] width 32 height 24
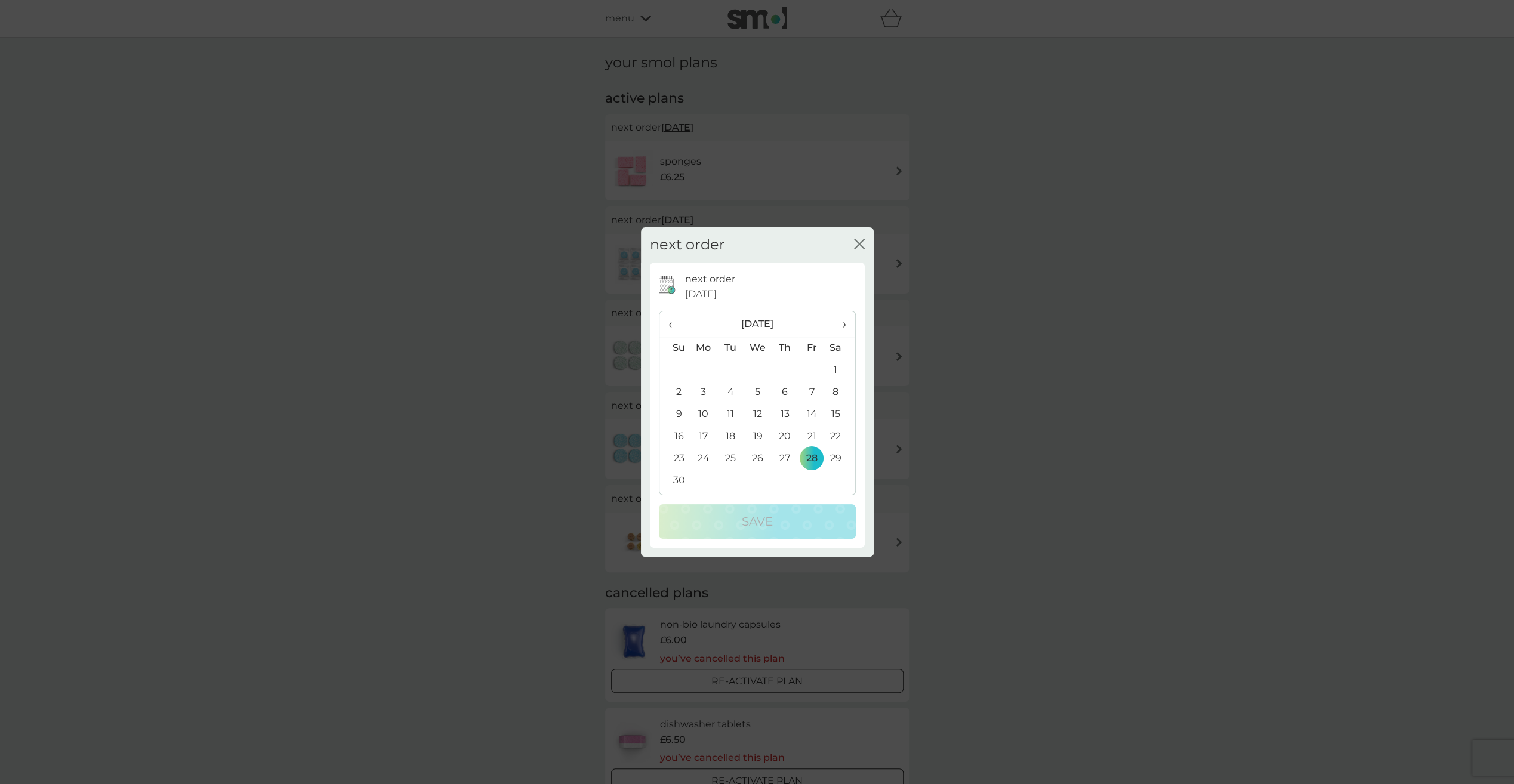
click at [842, 325] on span "›" at bounding box center [839, 323] width 12 height 25
click at [705, 394] on td "2" at bounding box center [703, 392] width 27 height 22
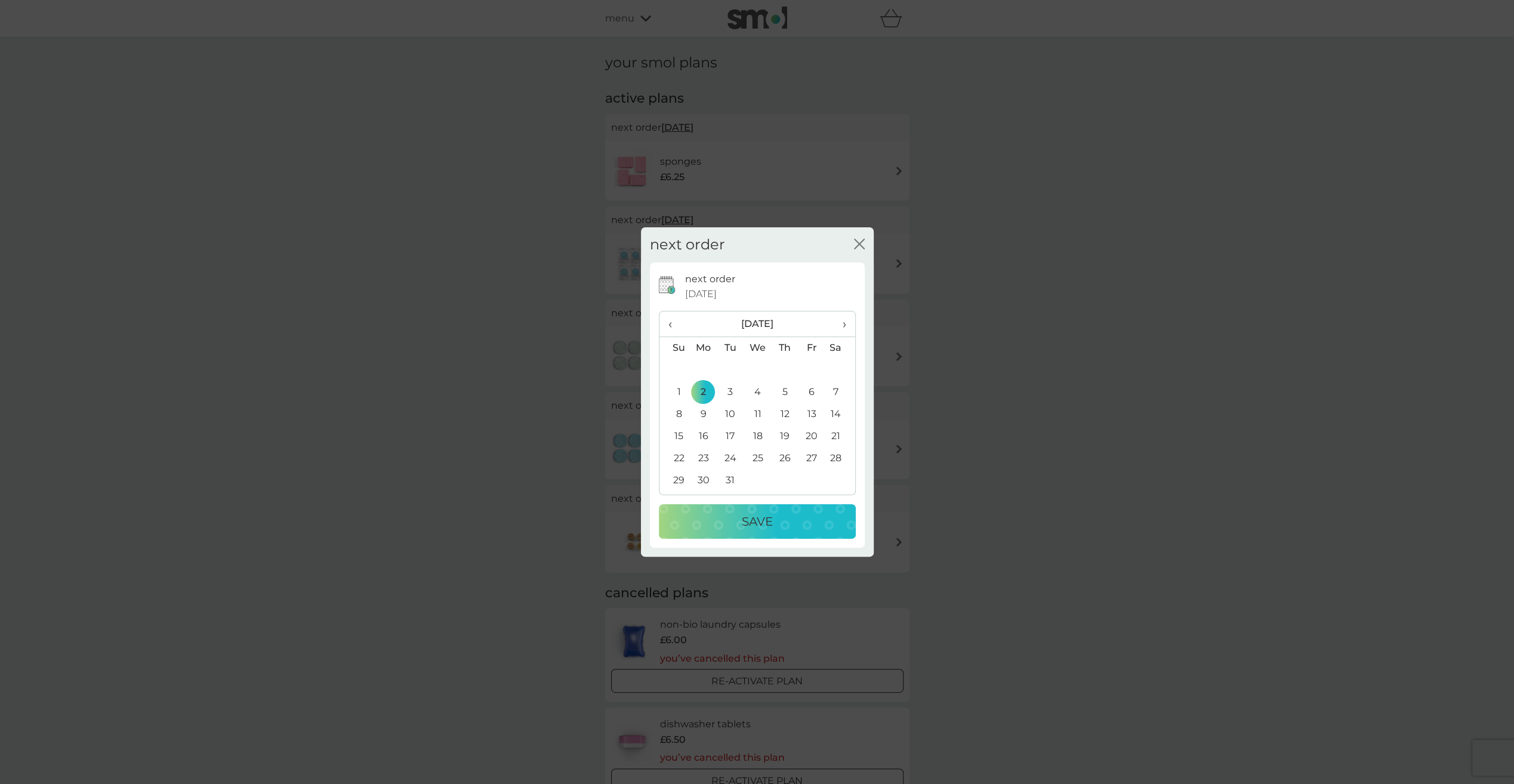
click at [746, 516] on p "Save" at bounding box center [757, 521] width 31 height 19
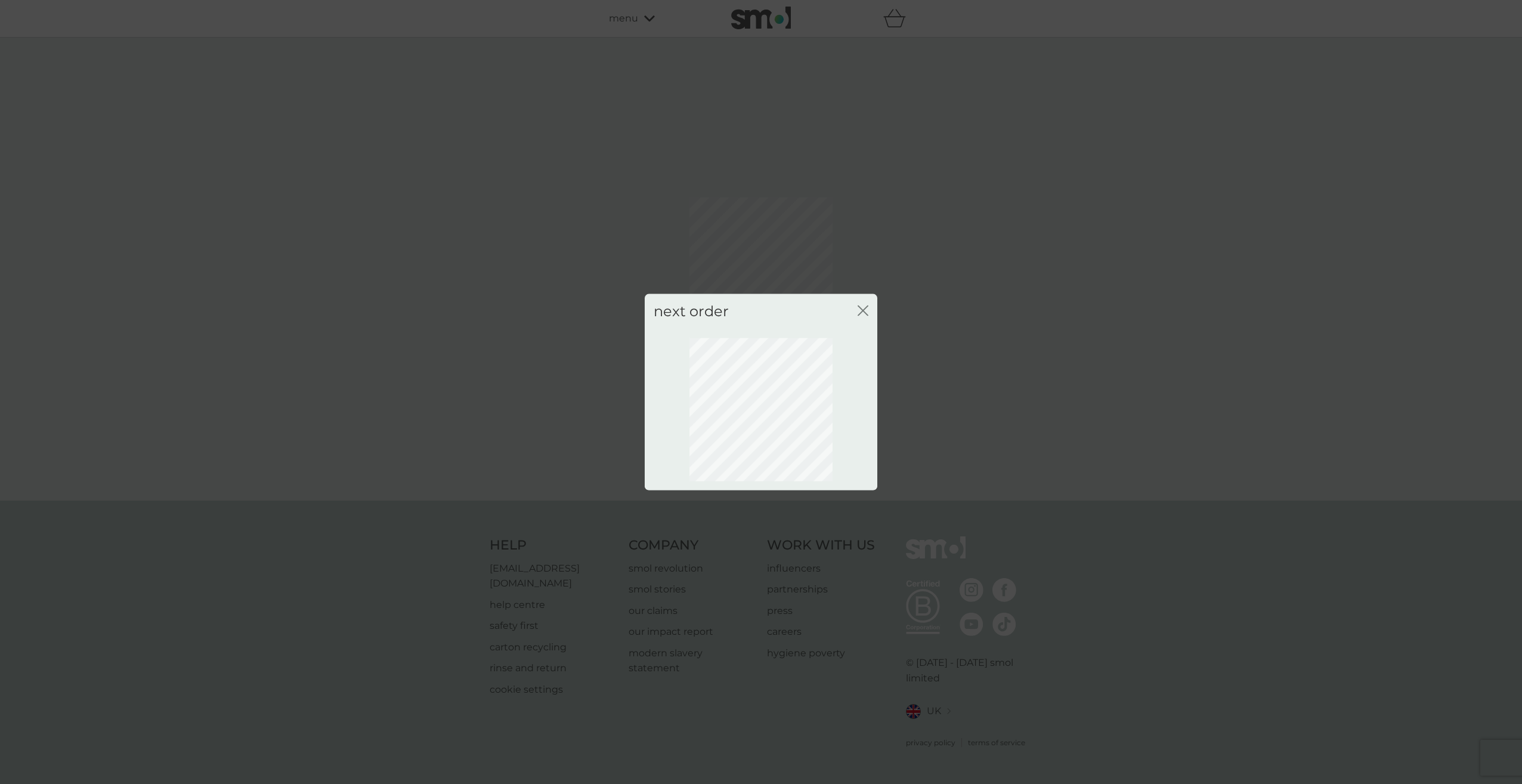
click at [866, 311] on icon "close" at bounding box center [863, 310] width 11 height 11
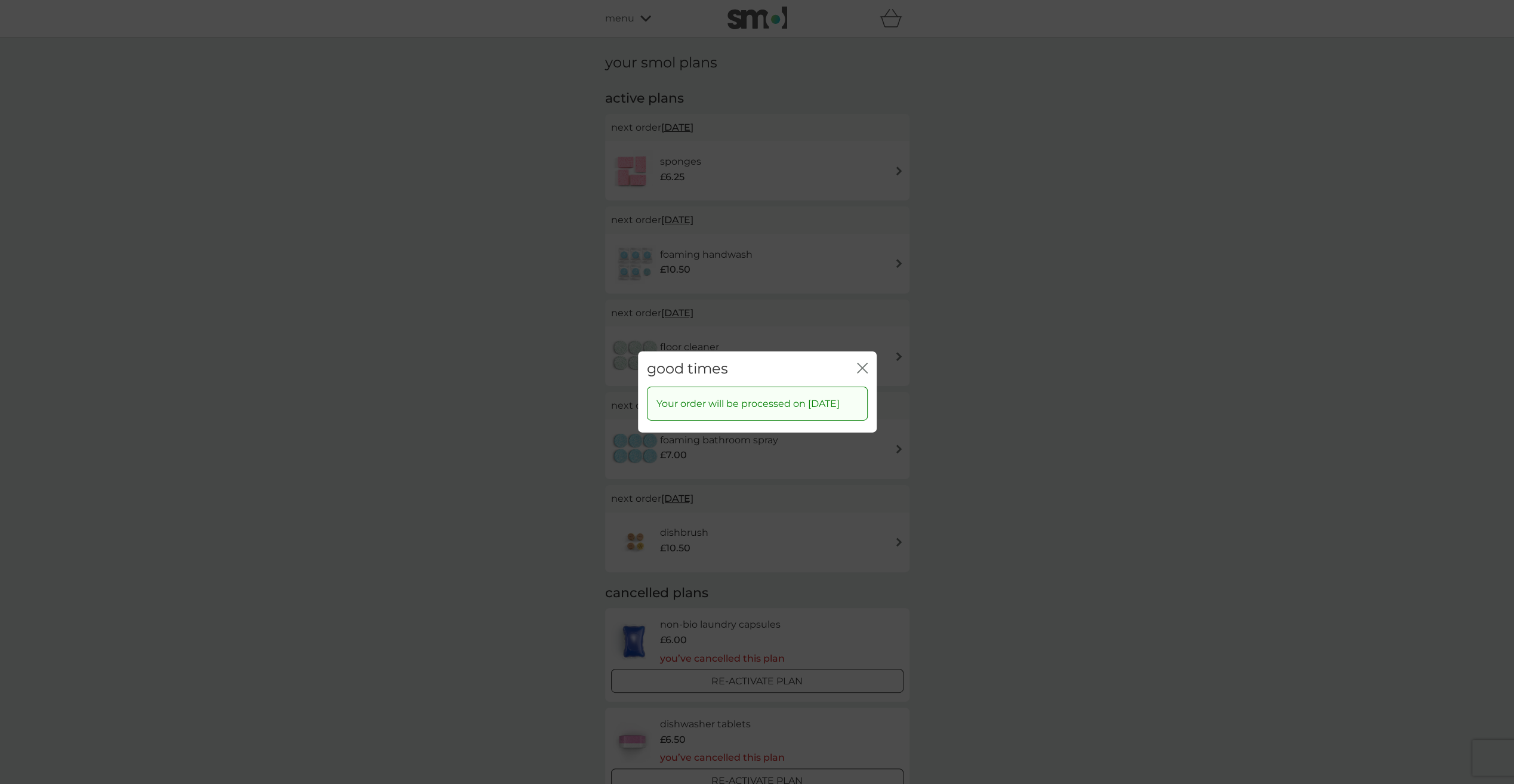
click at [864, 362] on icon "close" at bounding box center [862, 367] width 11 height 11
